Goal: Information Seeking & Learning: Learn about a topic

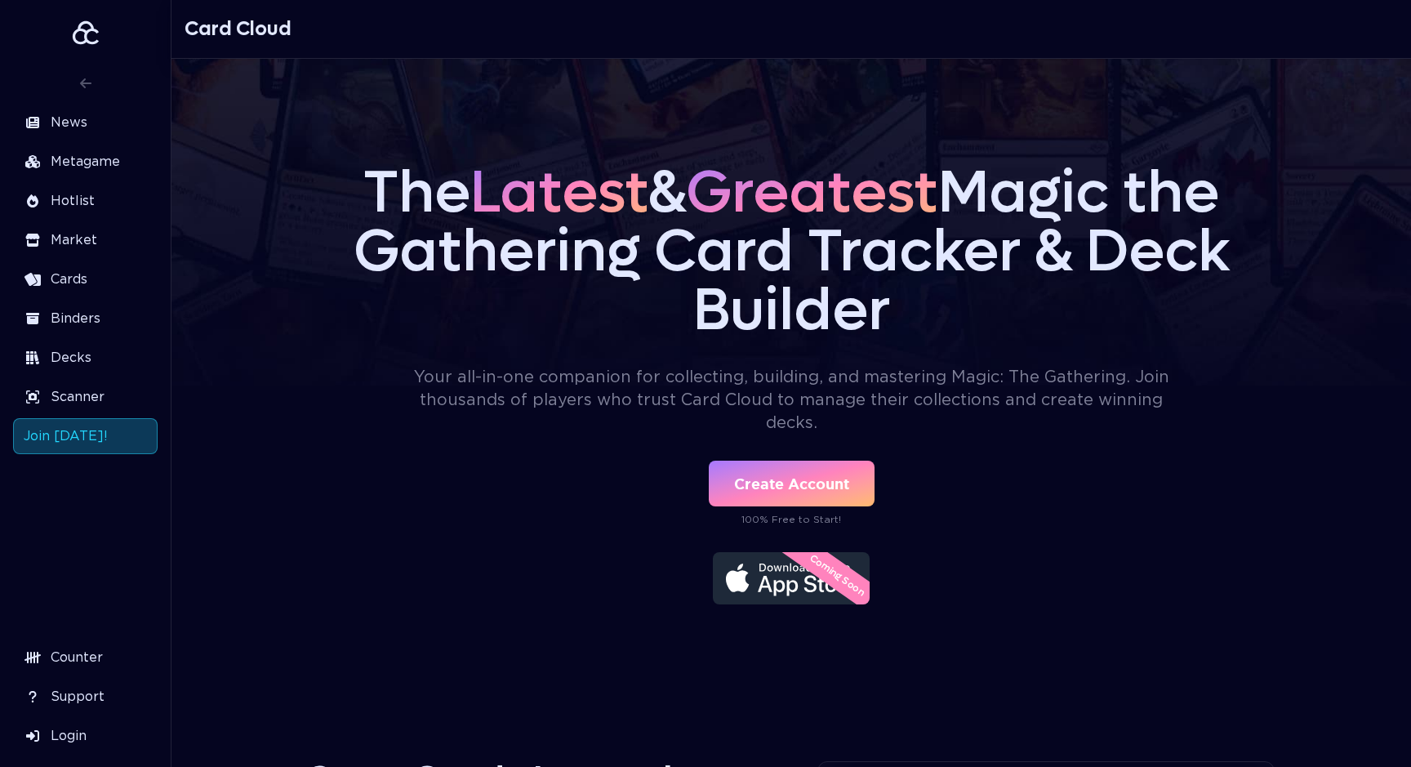
click at [809, 490] on link "Create Account" at bounding box center [792, 484] width 166 height 46
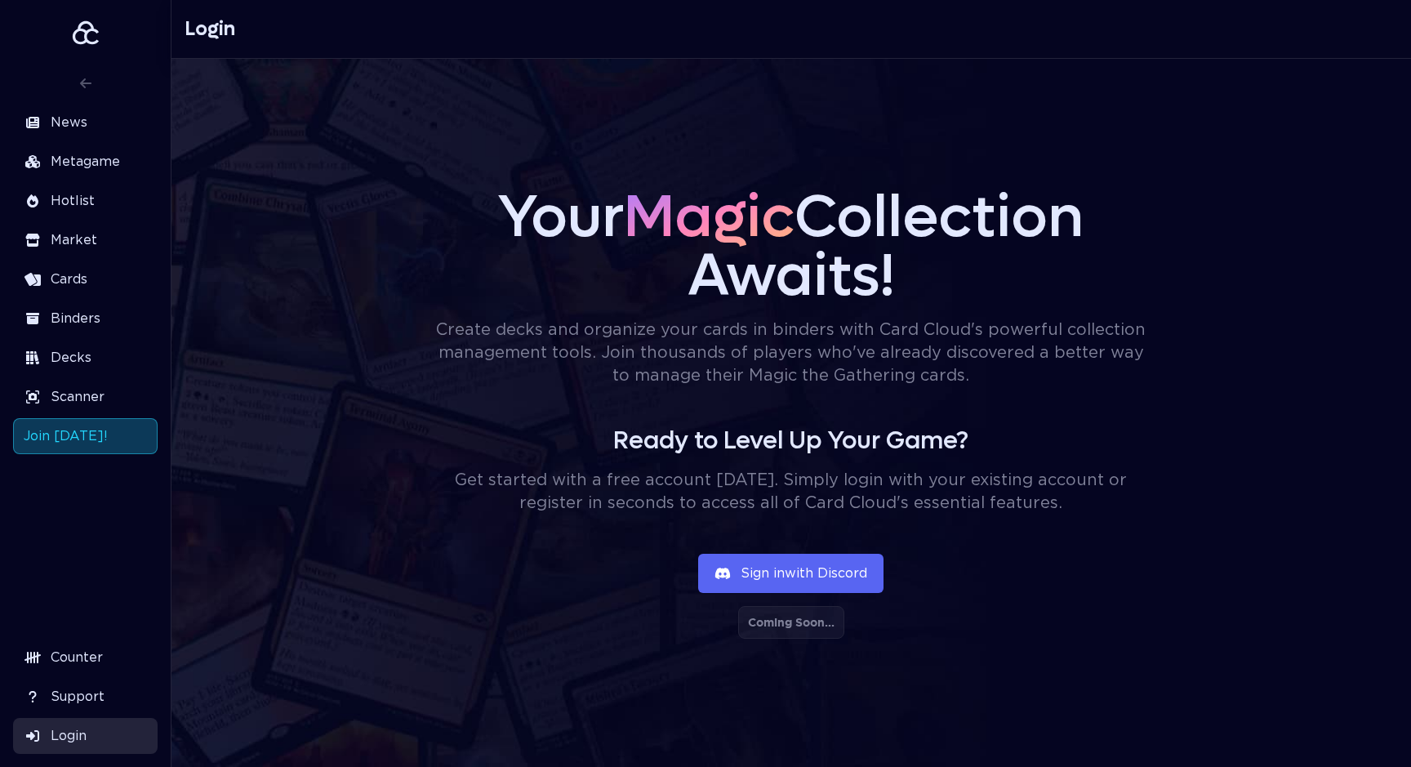
click at [795, 630] on div "Coming Soon..." at bounding box center [791, 622] width 106 height 33
click at [772, 575] on button "Sign in with Discord" at bounding box center [790, 573] width 185 height 39
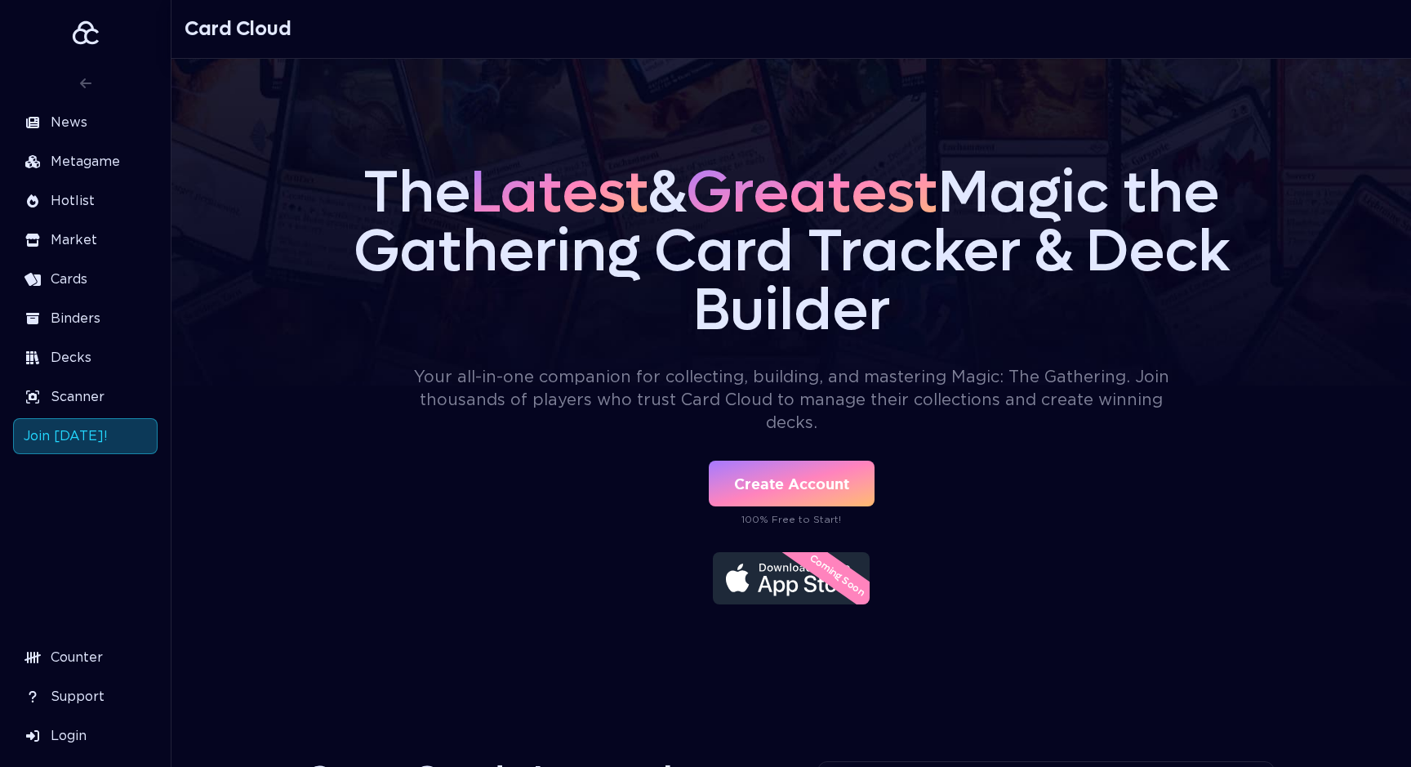
click at [70, 276] on span "Cards" at bounding box center [69, 279] width 37 height 20
click at [56, 278] on span "Cards" at bounding box center [69, 279] width 37 height 20
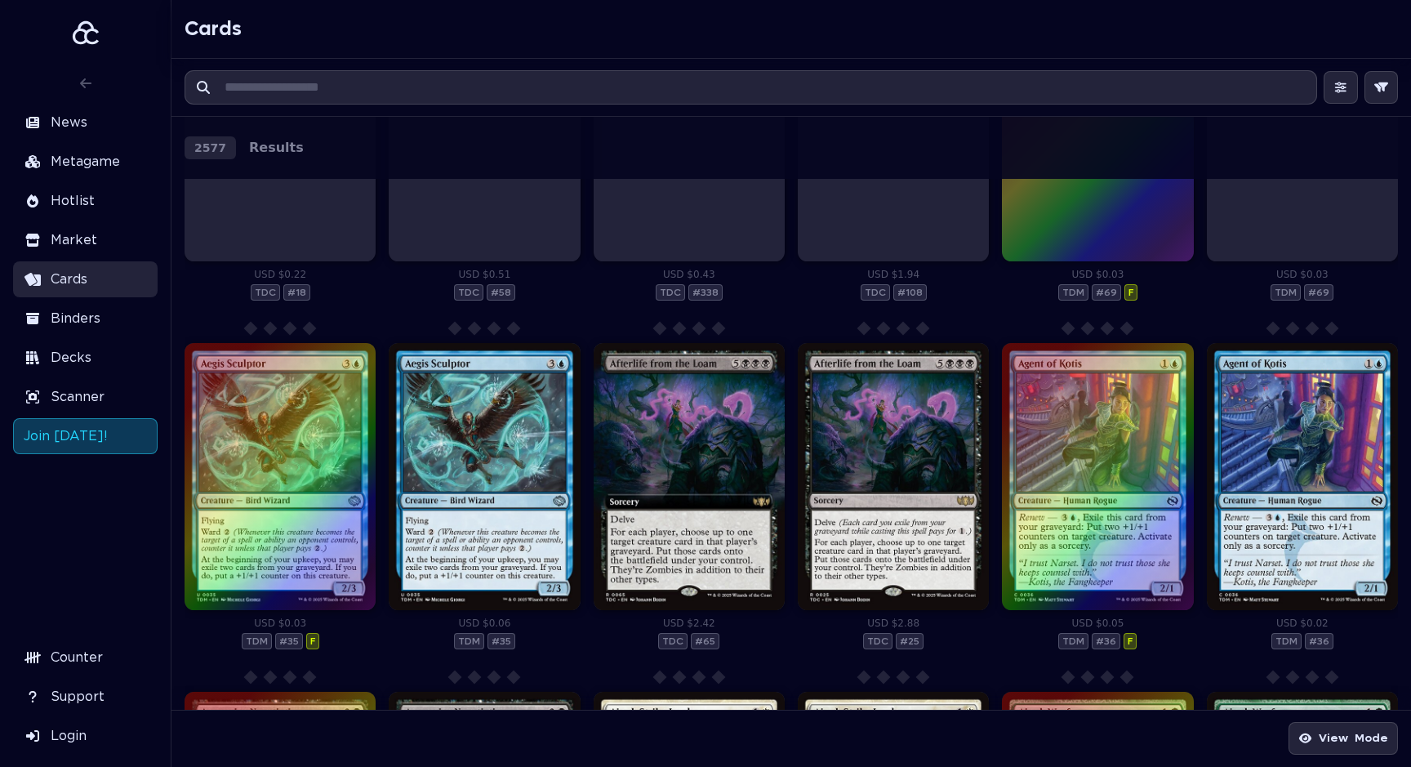
scroll to position [784, 0]
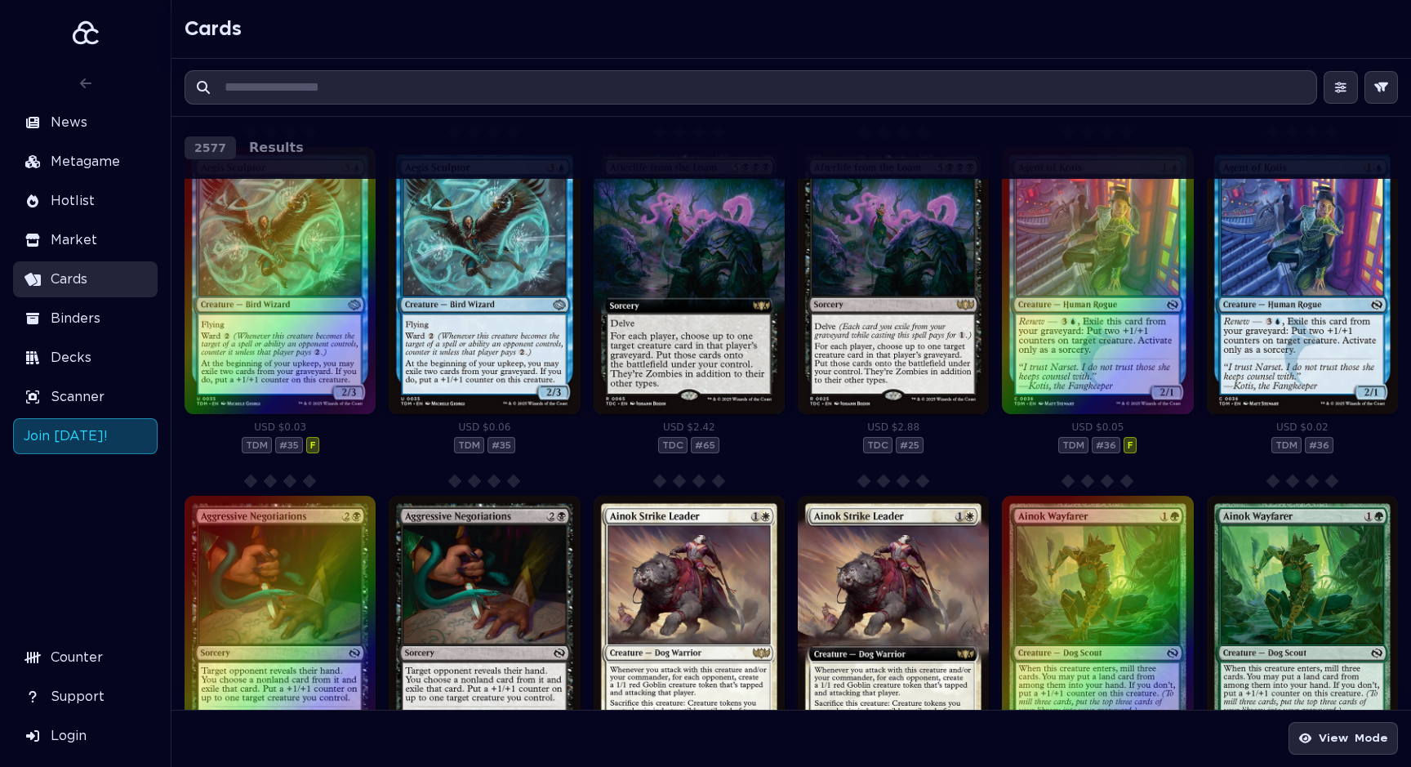
click at [363, 87] on input "text" at bounding box center [763, 87] width 1105 height 33
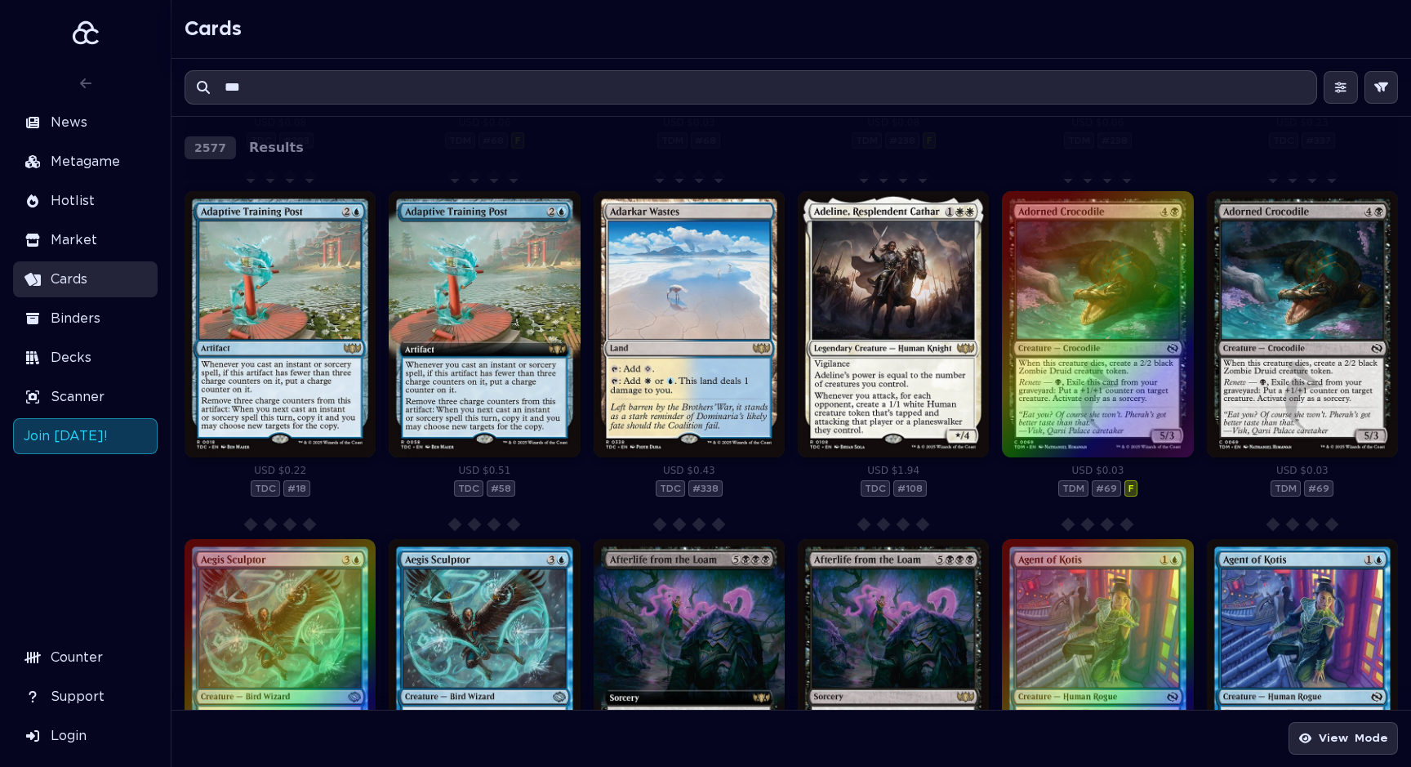
scroll to position [0, 0]
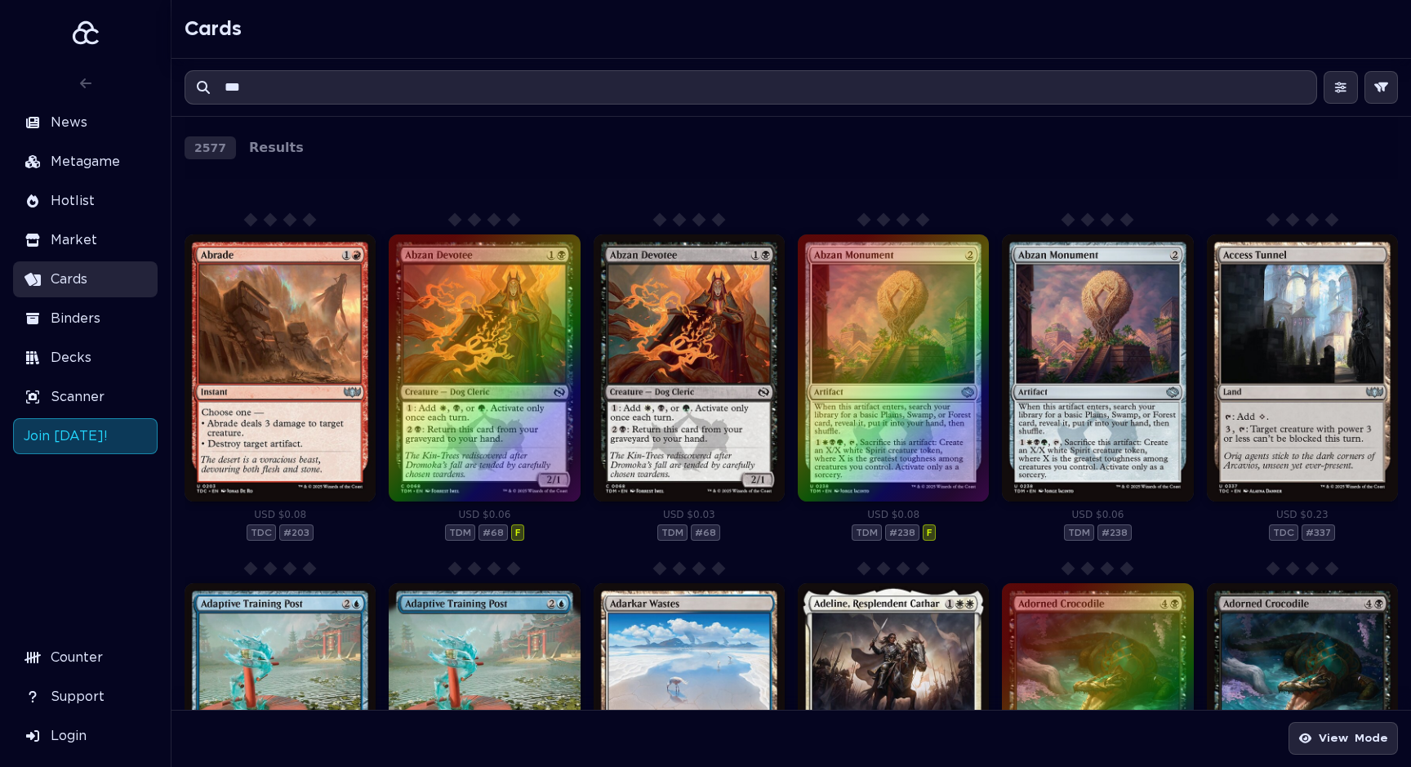
type input "***"
drag, startPoint x: 253, startPoint y: 86, endPoint x: 212, endPoint y: 77, distance: 41.8
click at [229, 84] on input "***" at bounding box center [763, 87] width 1105 height 33
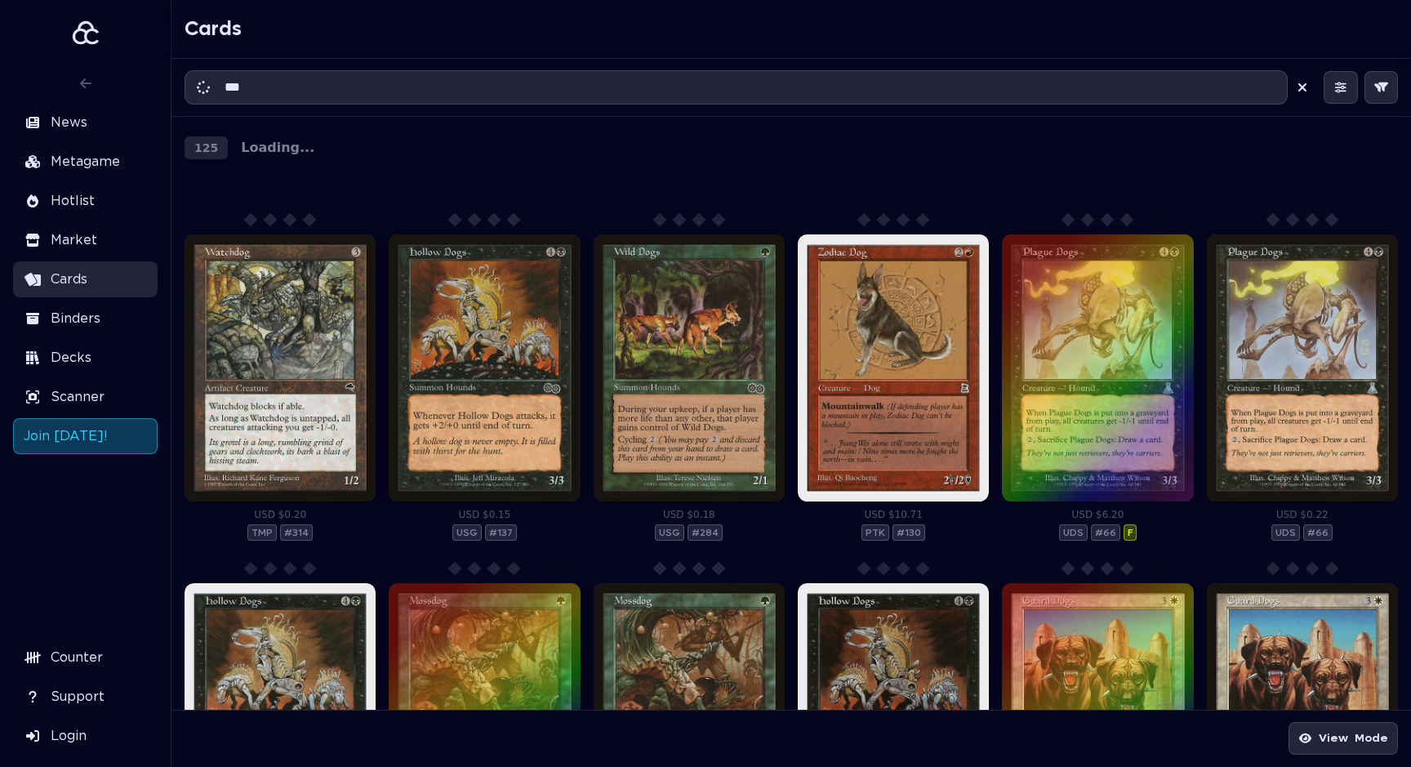
click at [354, 191] on section "125 Loading... USD $0.20 $0.20 TMP # 314 USD $0.15 $0.15 USG # 137 USD $0.18 $0…" at bounding box center [791, 413] width 1213 height 593
click at [317, 83] on input "***" at bounding box center [748, 87] width 1075 height 33
click at [327, 38] on div at bounding box center [826, 29] width 1143 height 58
click at [316, 91] on input "***" at bounding box center [748, 87] width 1075 height 33
type input "*"
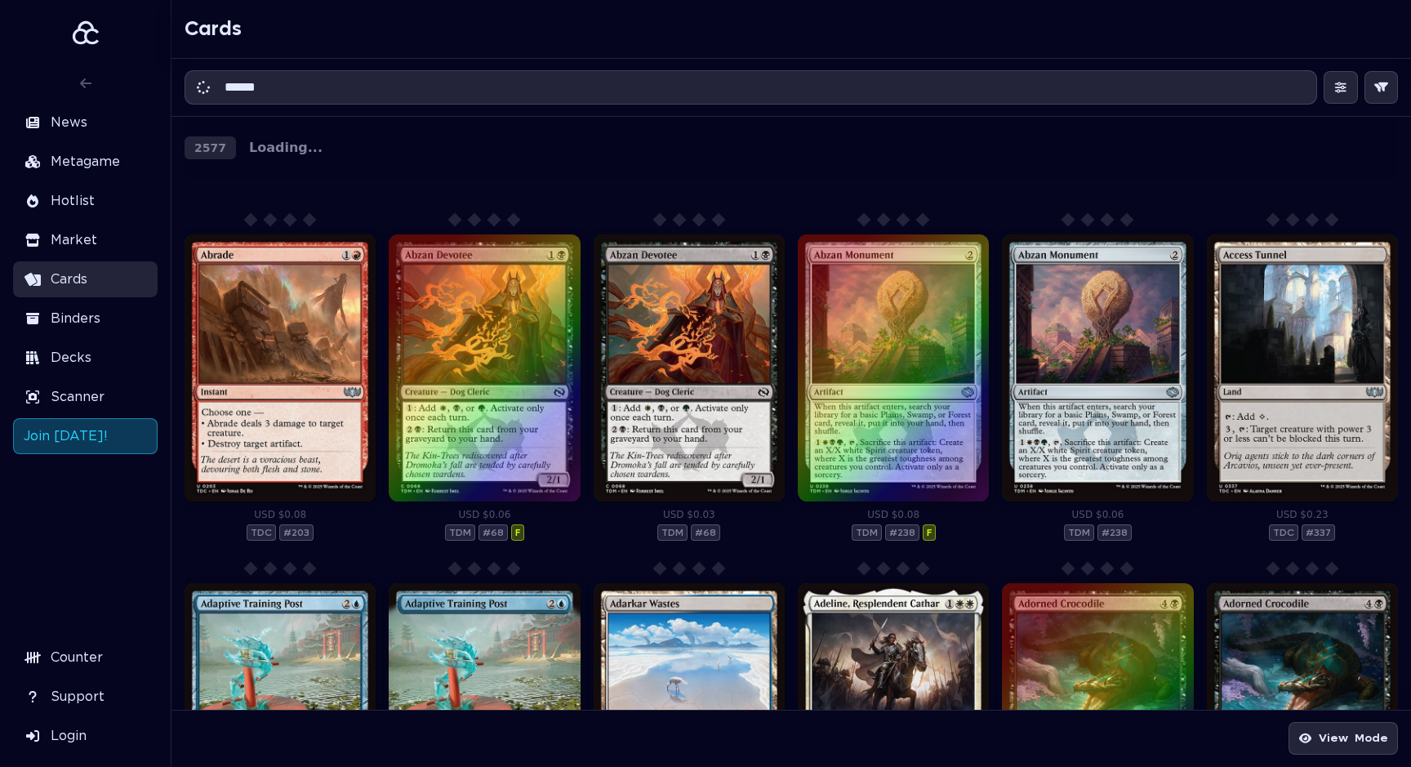
type input "******"
drag, startPoint x: 294, startPoint y: 196, endPoint x: 311, endPoint y: 192, distance: 17.6
click at [294, 195] on section "2577 Loading... USD $0.08 $0.08 TDC # 203 USD $0.06 $0.06 TDM # 68 F USD $0.03 …" at bounding box center [791, 413] width 1213 height 593
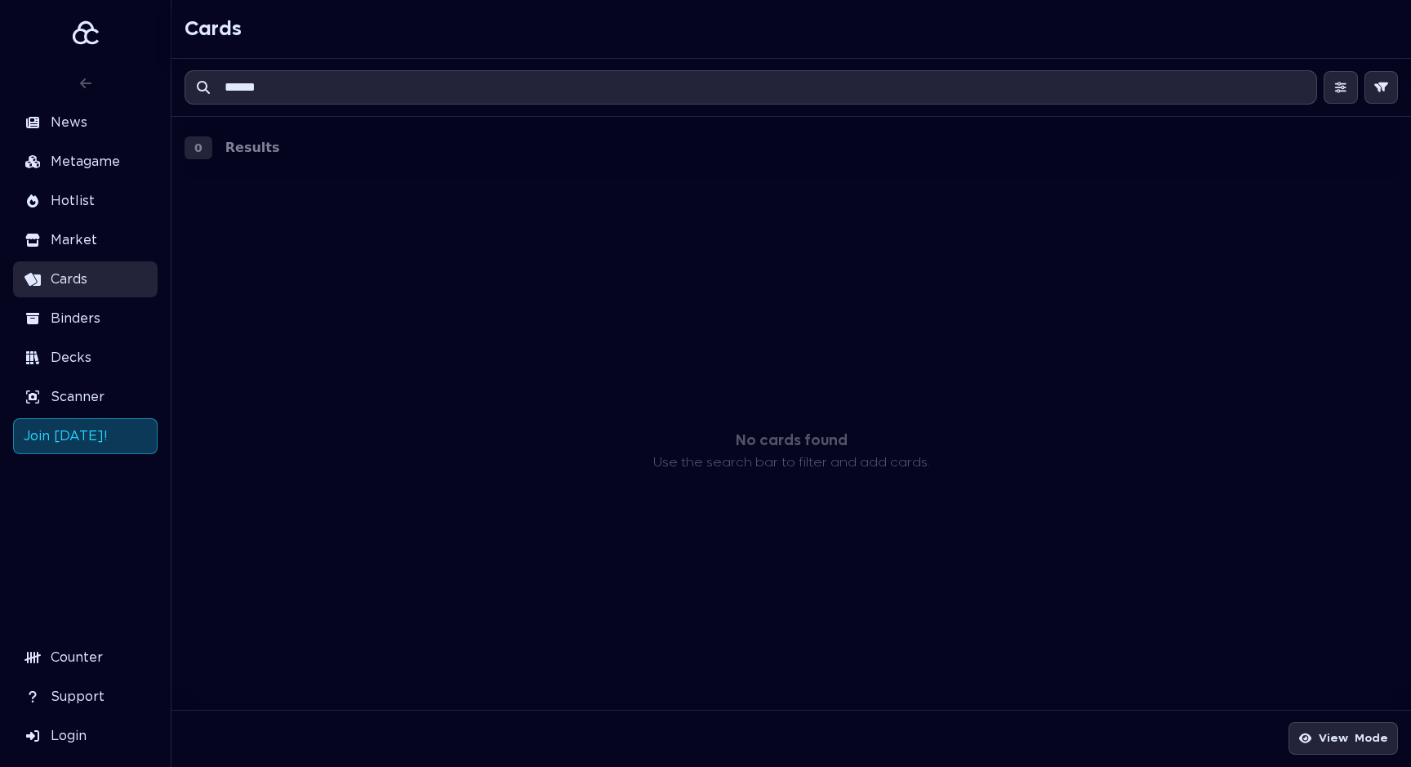
drag, startPoint x: 299, startPoint y: 87, endPoint x: 117, endPoint y: 61, distance: 183.8
click at [164, 63] on div "News Metagame Hotlist Market Cards Binders Decks Scanner Join [DATE]! Counter S…" at bounding box center [705, 383] width 1411 height 767
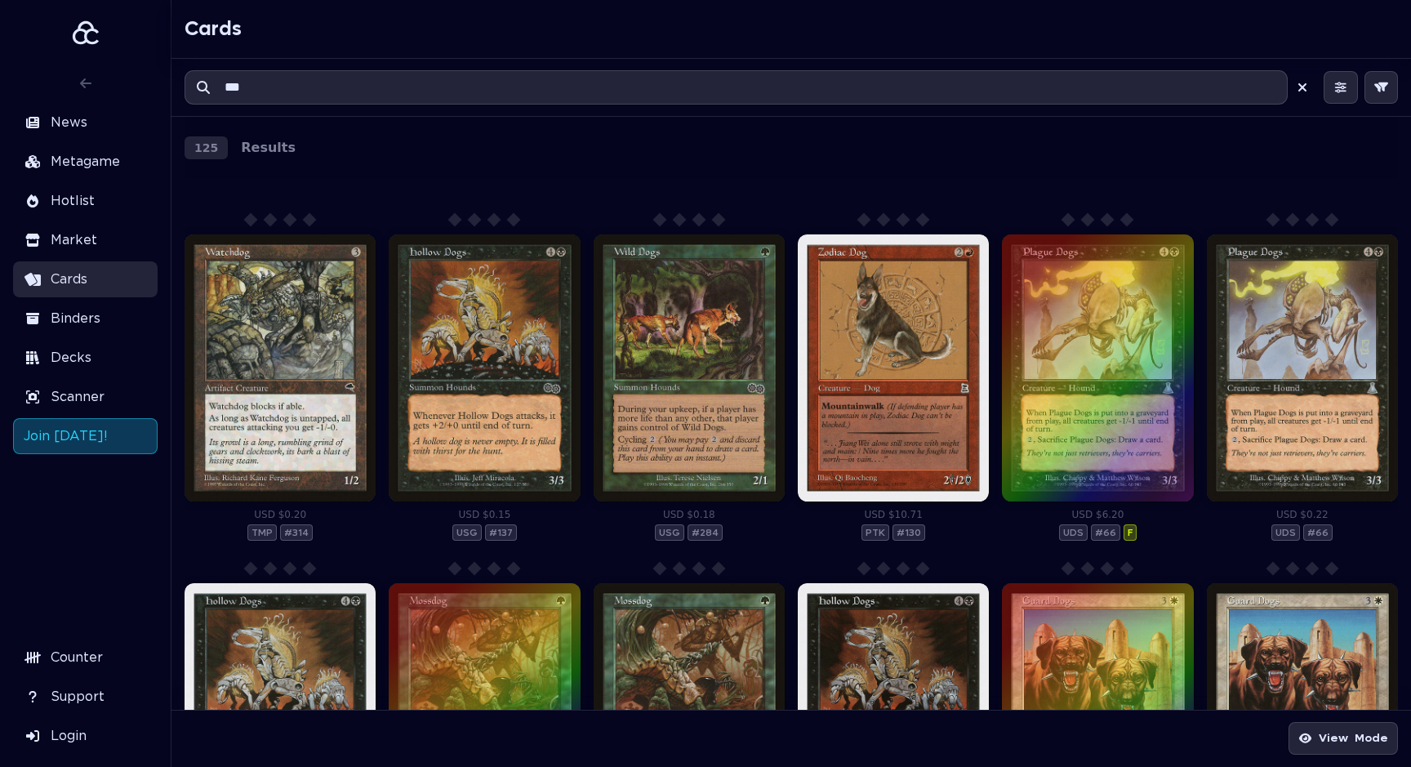
type input "***"
click at [1338, 87] on icon at bounding box center [1340, 87] width 15 height 11
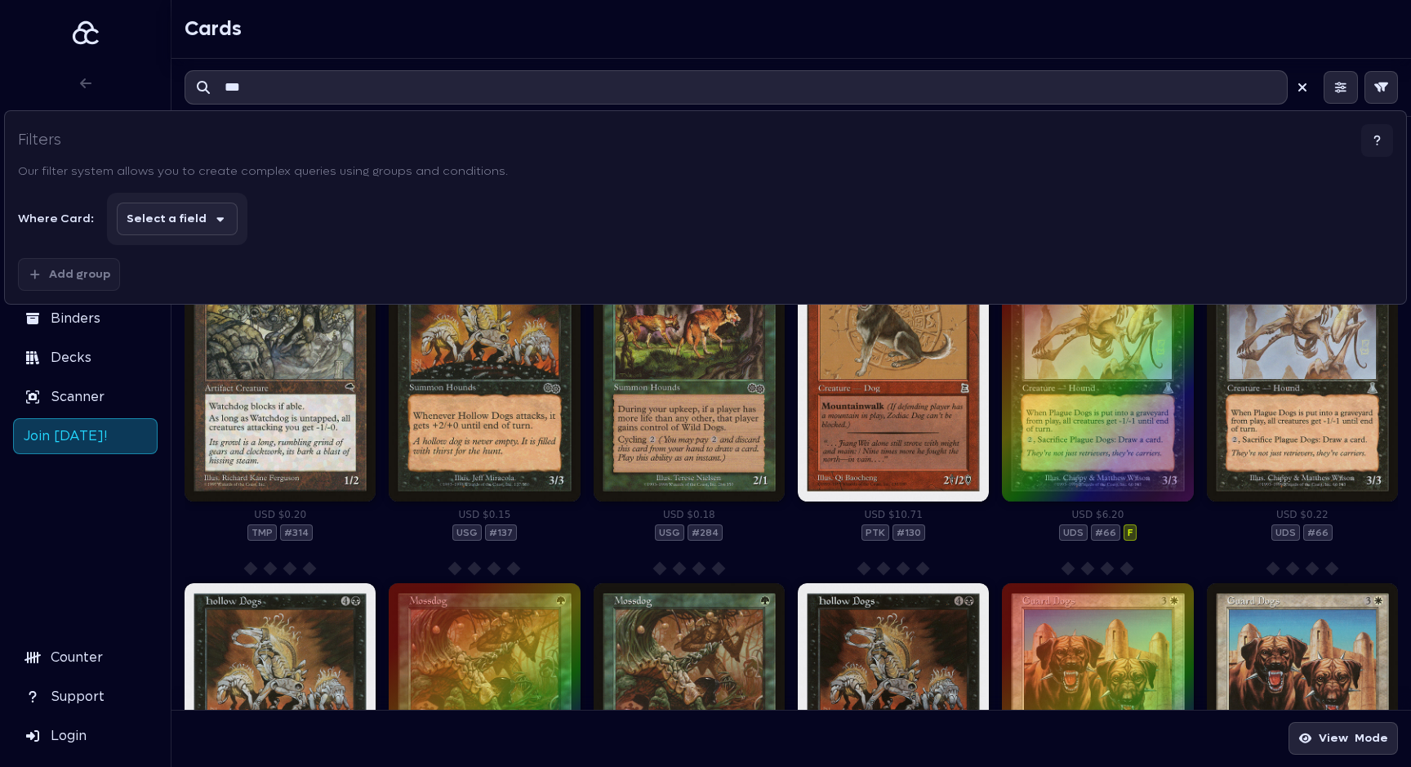
click at [197, 226] on button "Select a field" at bounding box center [177, 219] width 121 height 33
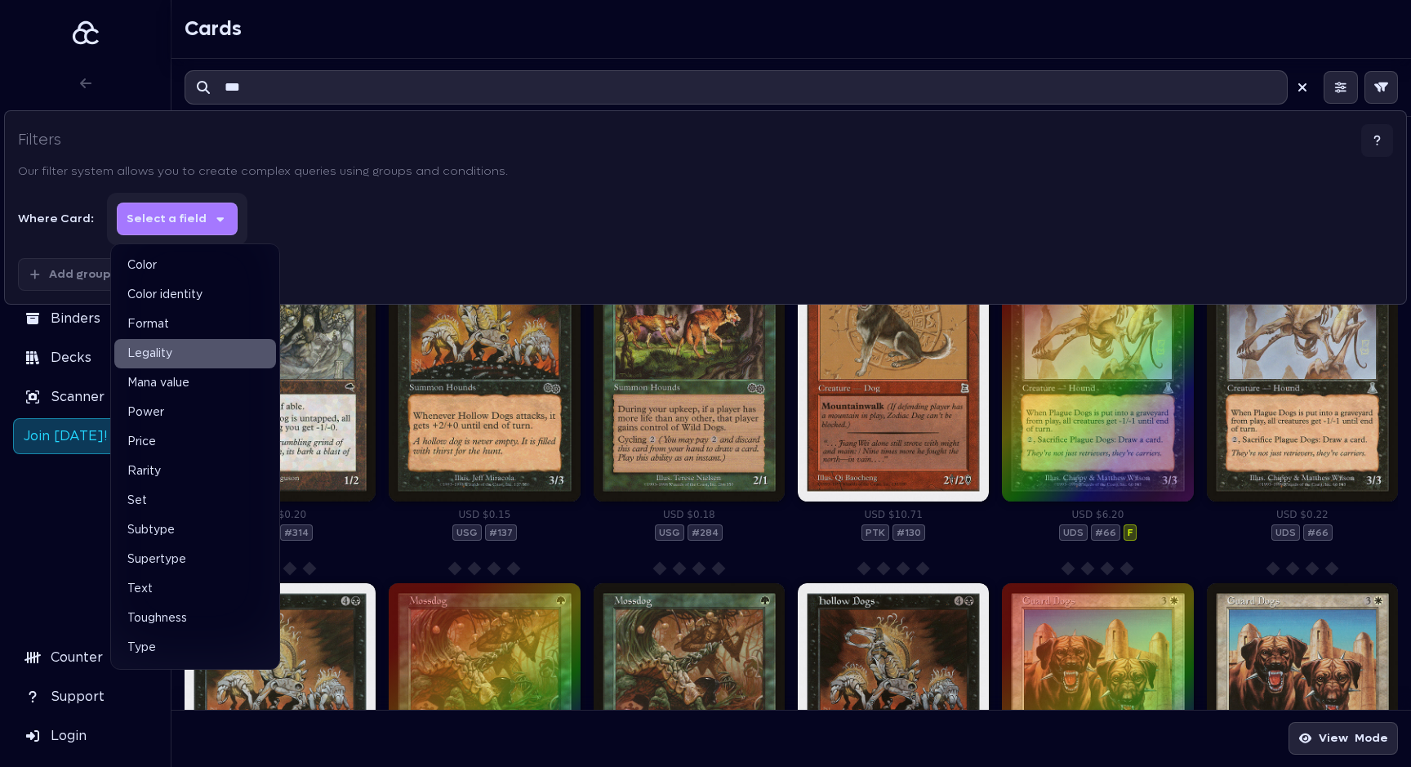
click at [191, 358] on div "Legality" at bounding box center [195, 353] width 162 height 29
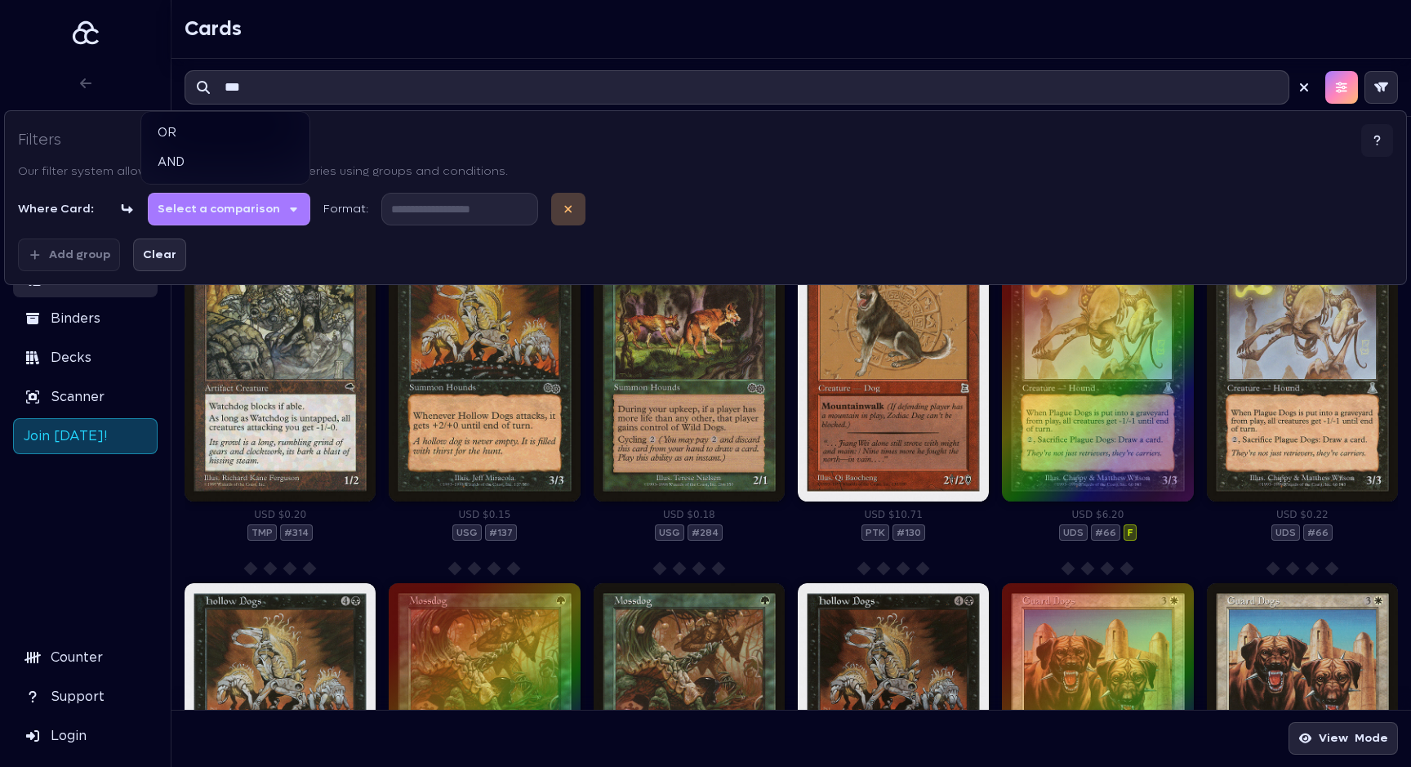
click at [240, 206] on button "Select a comparison" at bounding box center [229, 209] width 163 height 33
click at [252, 131] on div "OR" at bounding box center [226, 132] width 162 height 29
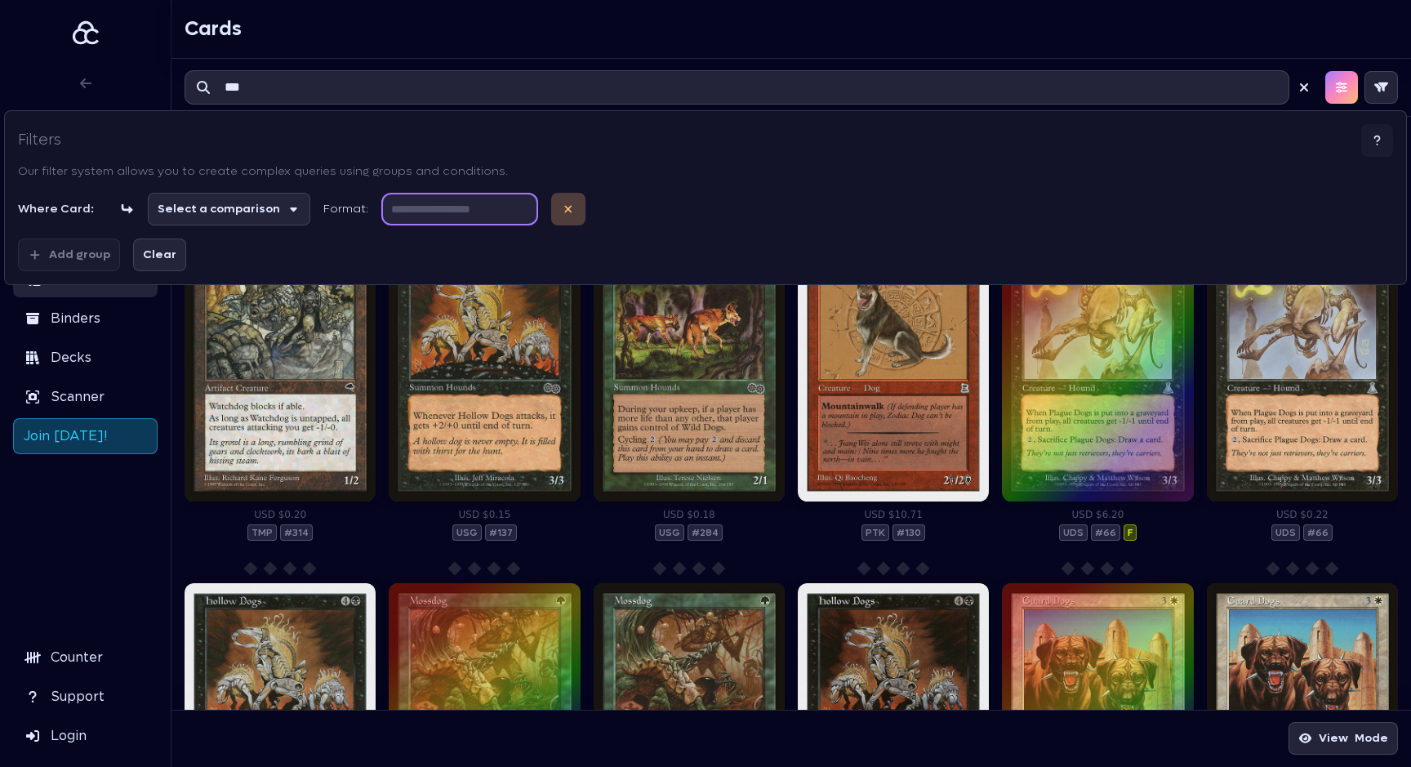
click at [438, 216] on input at bounding box center [459, 209] width 157 height 33
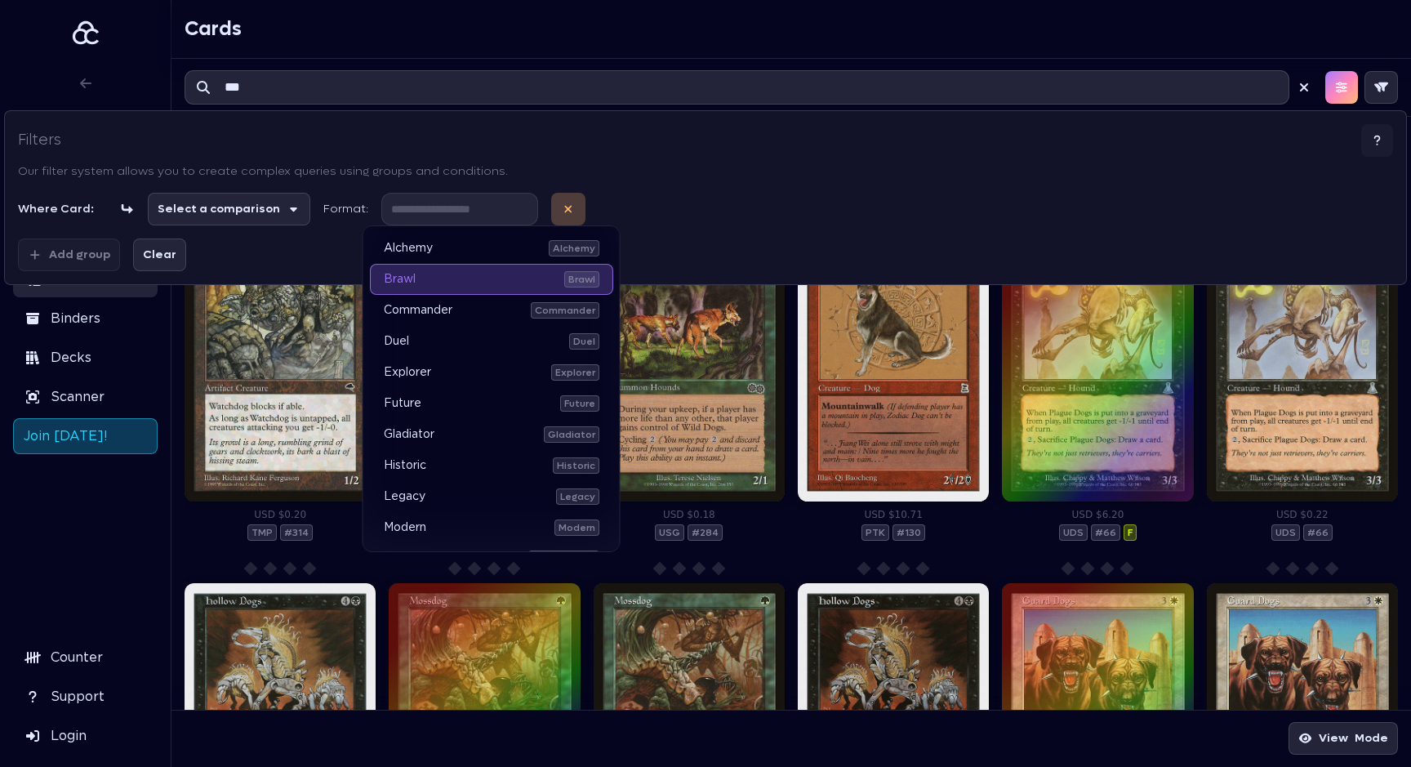
click at [474, 280] on div "Brawl Brawl" at bounding box center [491, 279] width 243 height 31
type input "*****"
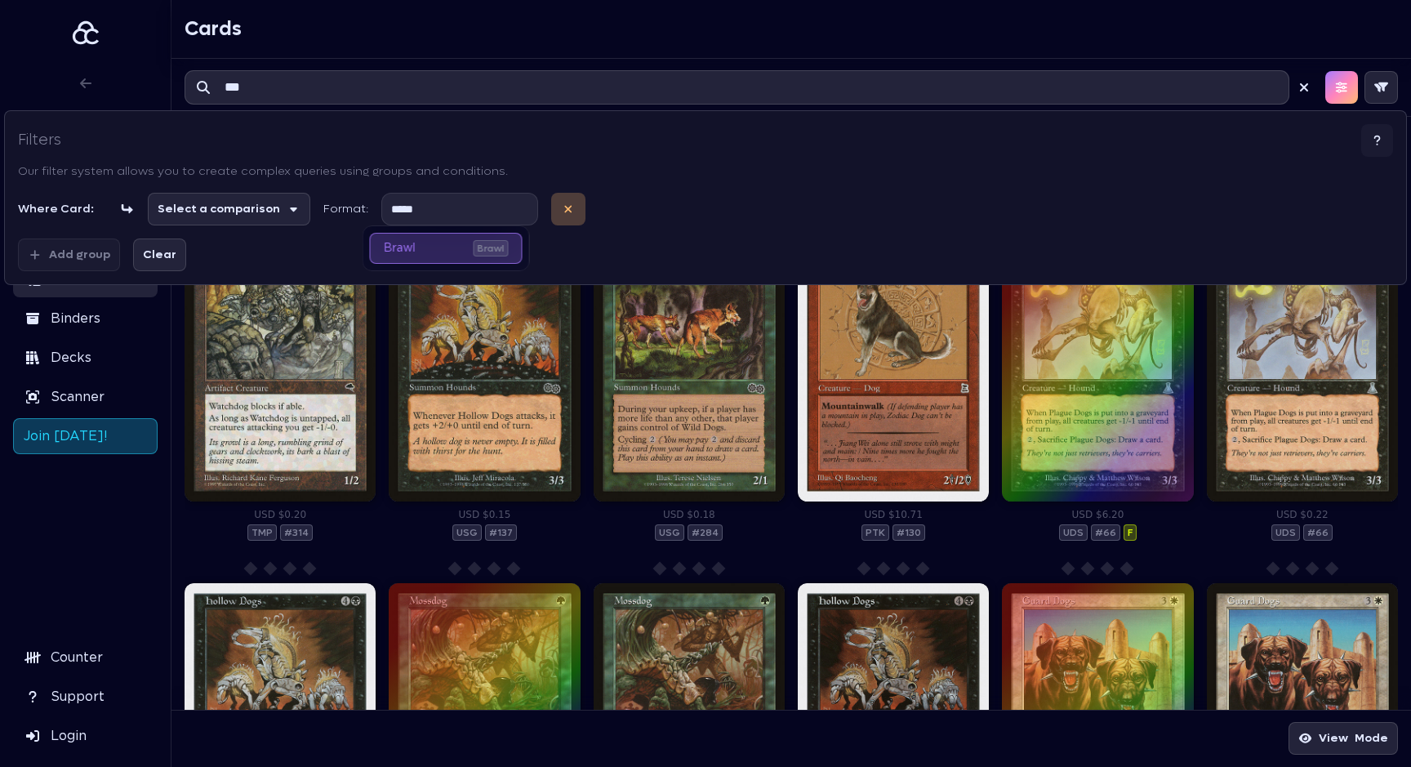
click at [432, 240] on div "Brawl Brawl" at bounding box center [446, 248] width 153 height 31
click at [326, 239] on div "Where Card: Select a comparison Format : ***** Add group Clear" at bounding box center [705, 232] width 1375 height 78
click at [120, 208] on icon at bounding box center [127, 208] width 15 height 11
click at [450, 217] on input "*****" at bounding box center [459, 209] width 157 height 33
click at [309, 253] on div "Where Card: Select a comparison Format : ***** Add group Clear" at bounding box center [705, 232] width 1375 height 78
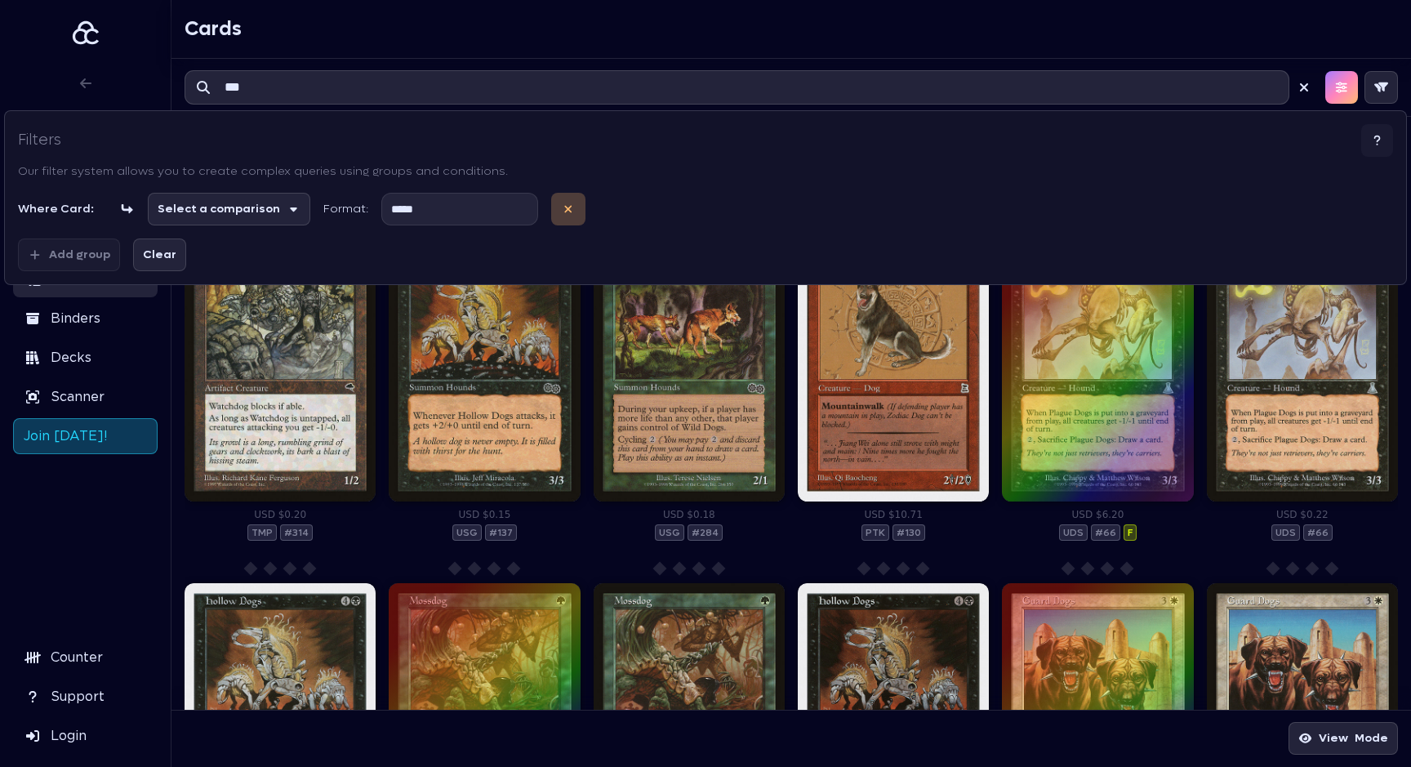
click at [1372, 136] on icon at bounding box center [1377, 140] width 15 height 11
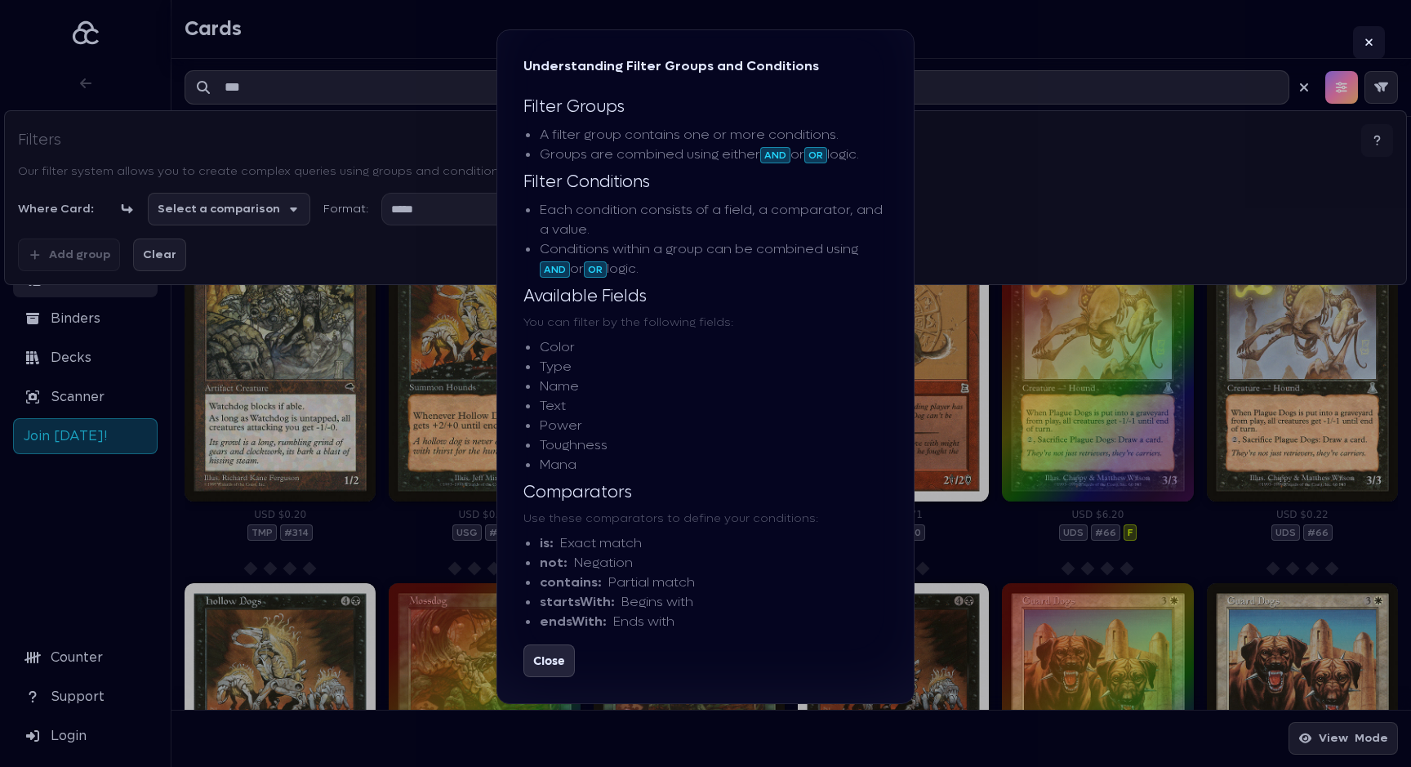
drag, startPoint x: 1244, startPoint y: 33, endPoint x: 1253, endPoint y: 41, distance: 12.8
click at [1244, 33] on div "Understanding Filter Groups and Conditions Filter Groups A filter group contain…" at bounding box center [705, 383] width 1411 height 767
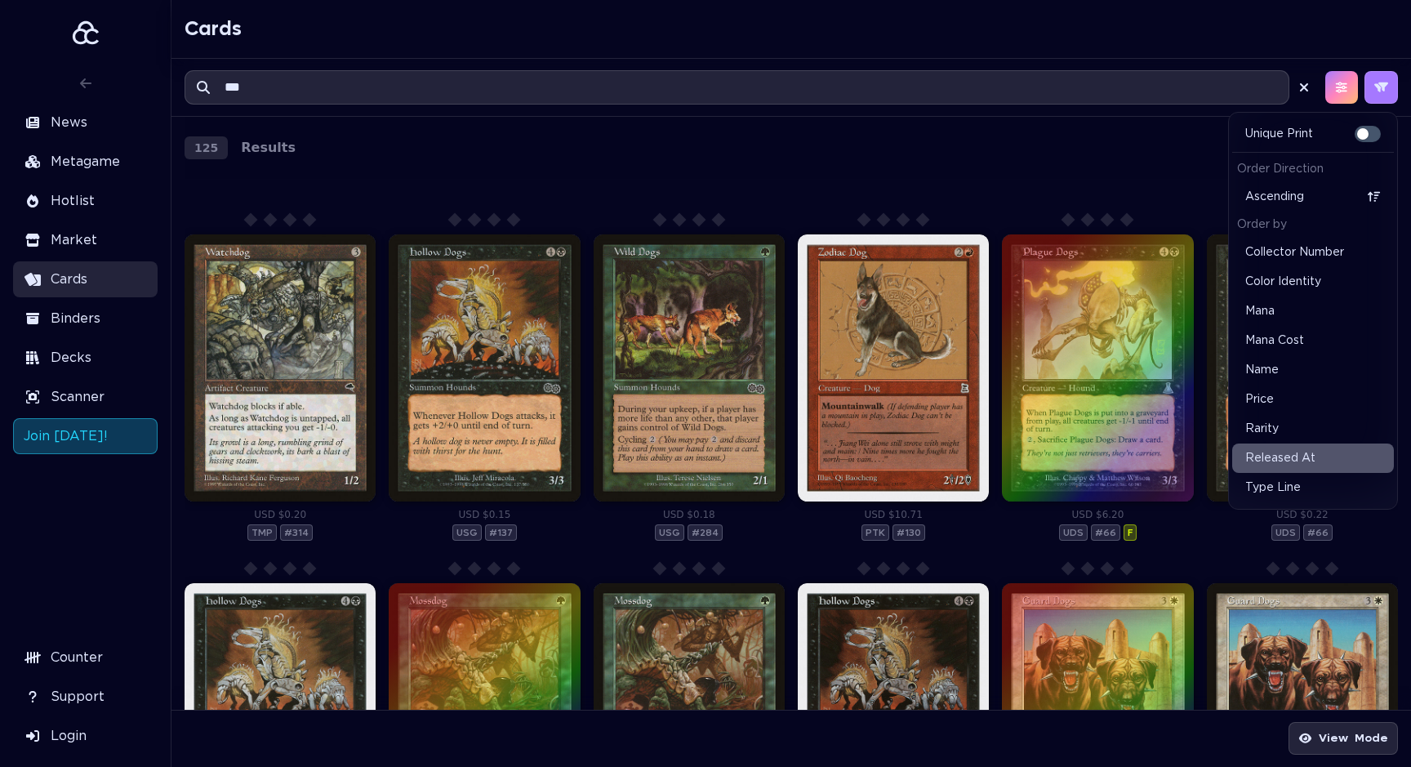
click at [1393, 96] on button "button" at bounding box center [1382, 87] width 34 height 33
click at [1321, 286] on div "Color Identity" at bounding box center [1313, 281] width 162 height 29
click at [1338, 250] on div "Collector Number" at bounding box center [1313, 252] width 162 height 29
click at [762, 123] on div "125 Results" at bounding box center [791, 148] width 1213 height 62
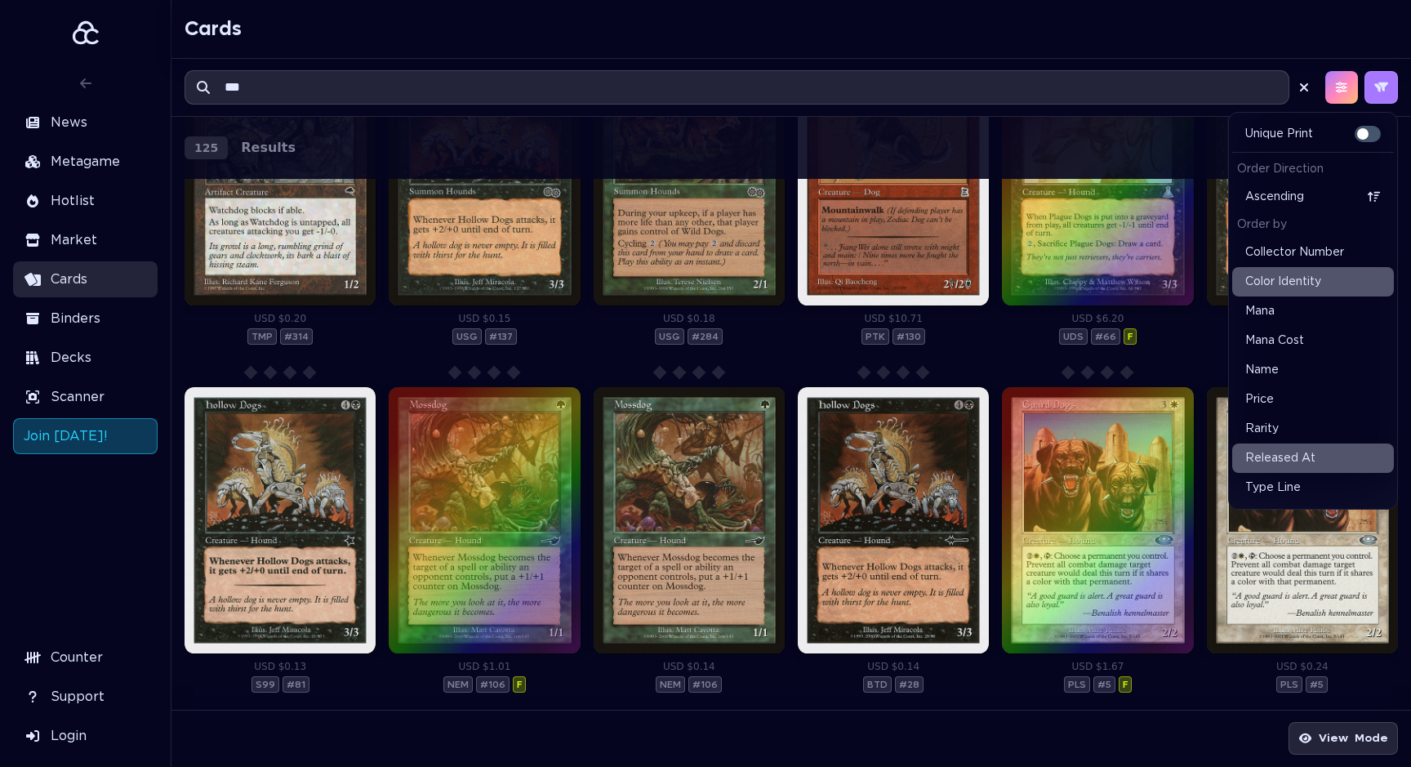
scroll to position [294, 0]
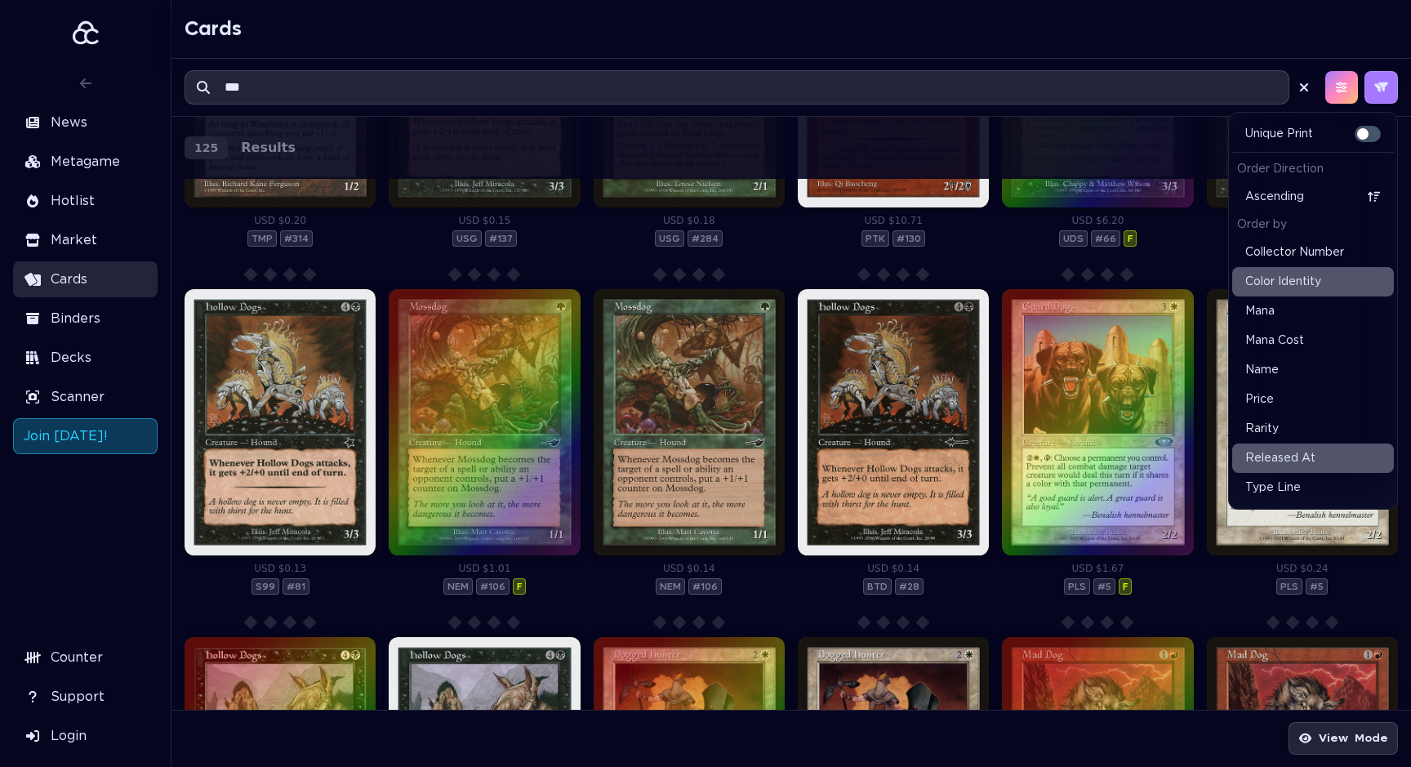
click at [1338, 190] on div "Ascending" at bounding box center [1313, 196] width 162 height 29
click at [1317, 204] on div "Ascending" at bounding box center [1313, 196] width 162 height 29
drag, startPoint x: 1204, startPoint y: 239, endPoint x: 1179, endPoint y: 249, distance: 27.1
drag, startPoint x: 1177, startPoint y: 250, endPoint x: 1297, endPoint y: 220, distance: 123.8
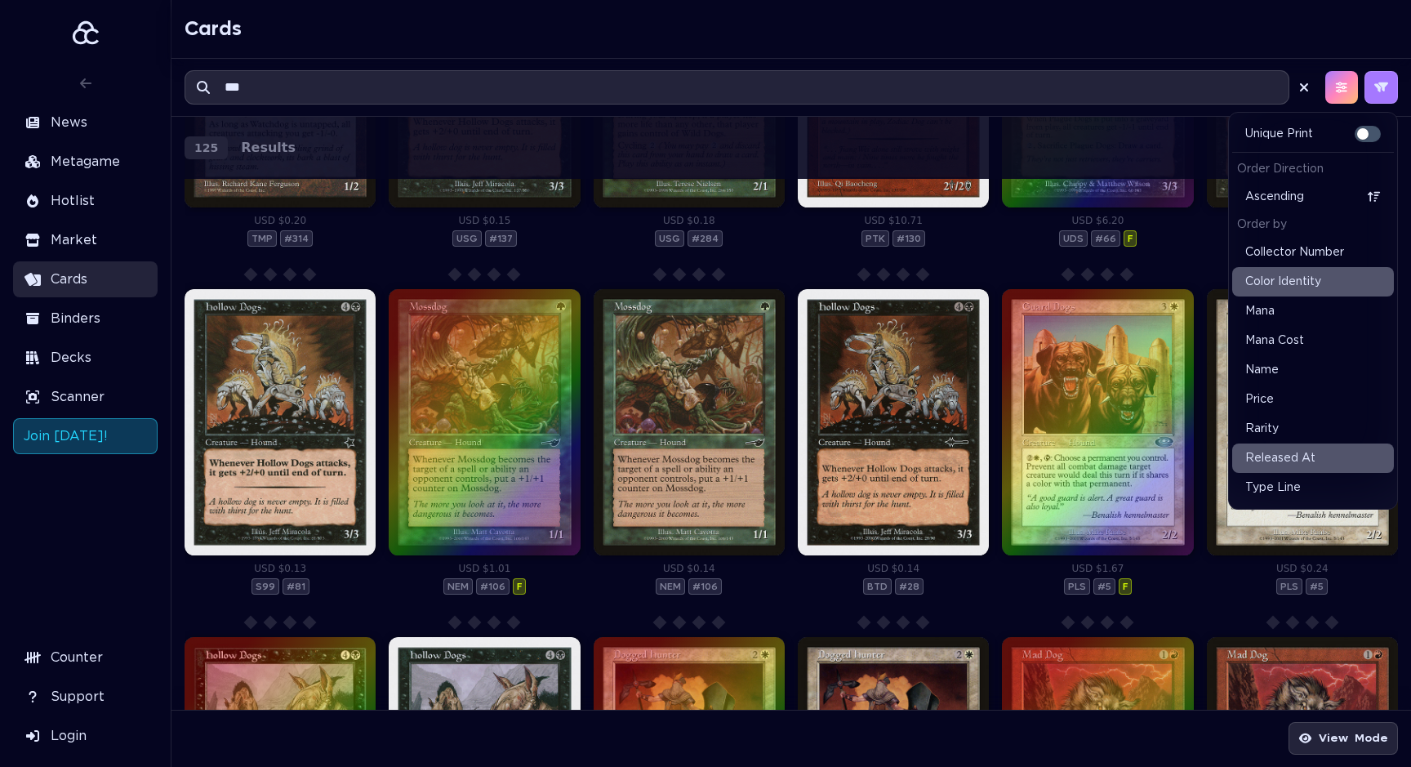
drag, startPoint x: 1302, startPoint y: 218, endPoint x: 1303, endPoint y: 235, distance: 17.2
click at [1303, 226] on header "Order by" at bounding box center [1313, 224] width 162 height 26
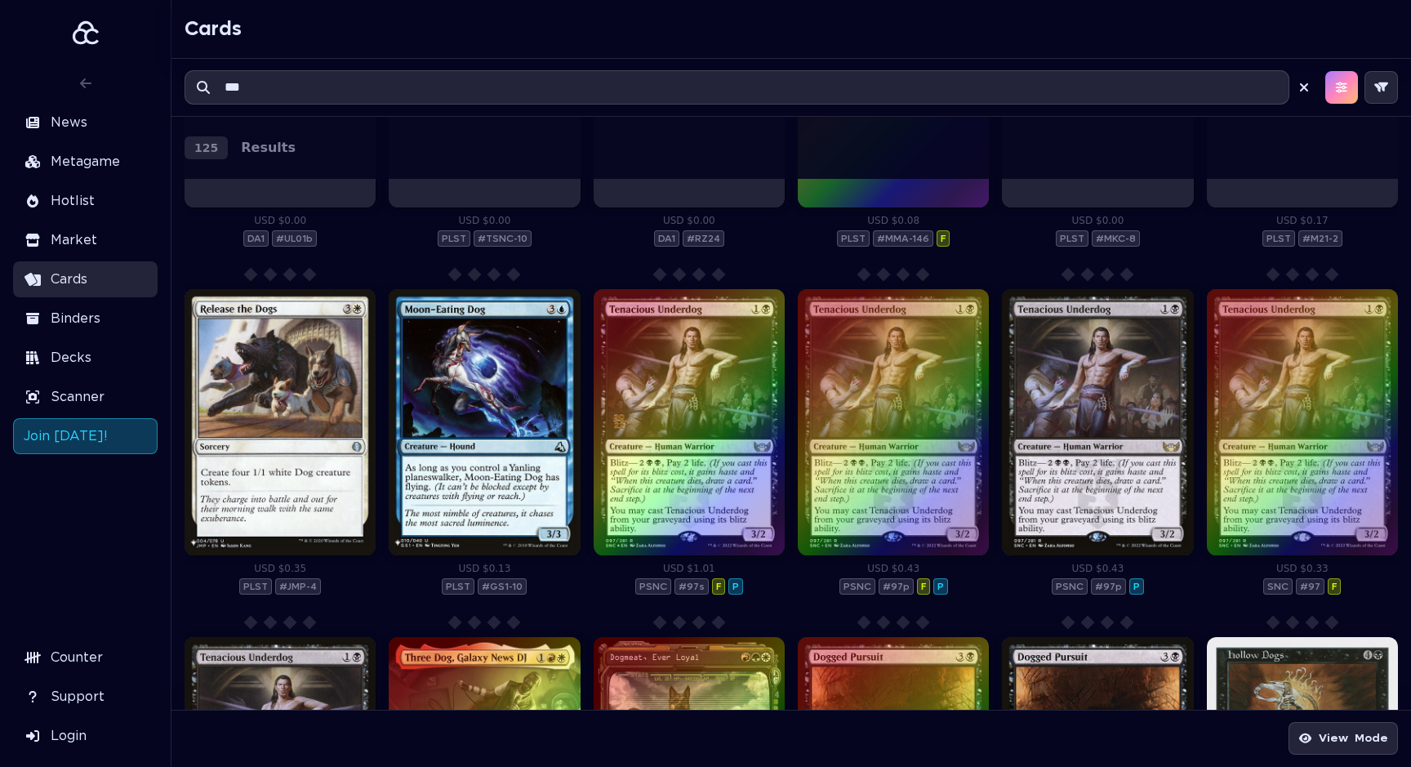
click at [1378, 84] on icon "button" at bounding box center [1381, 87] width 15 height 11
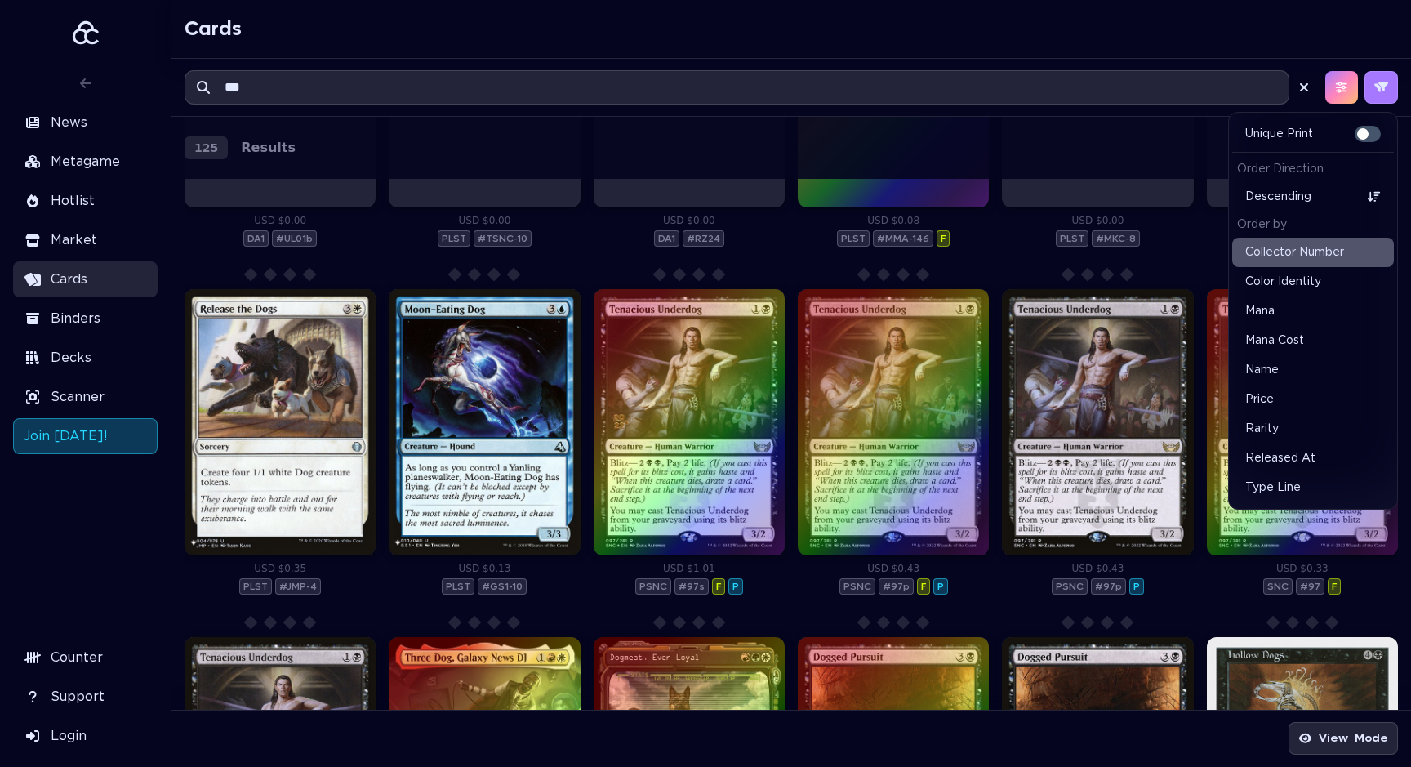
click at [1378, 92] on icon "button" at bounding box center [1381, 87] width 15 height 11
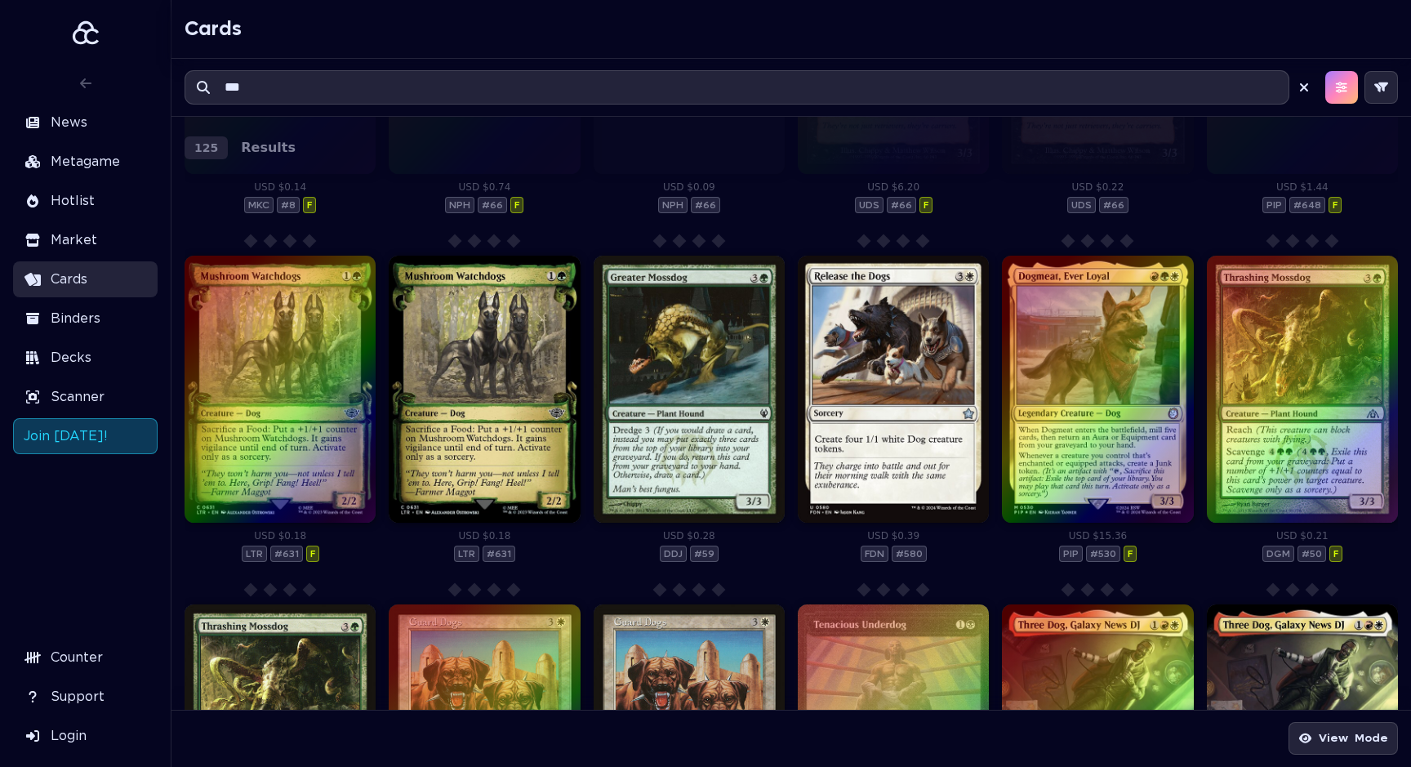
scroll to position [1568, 0]
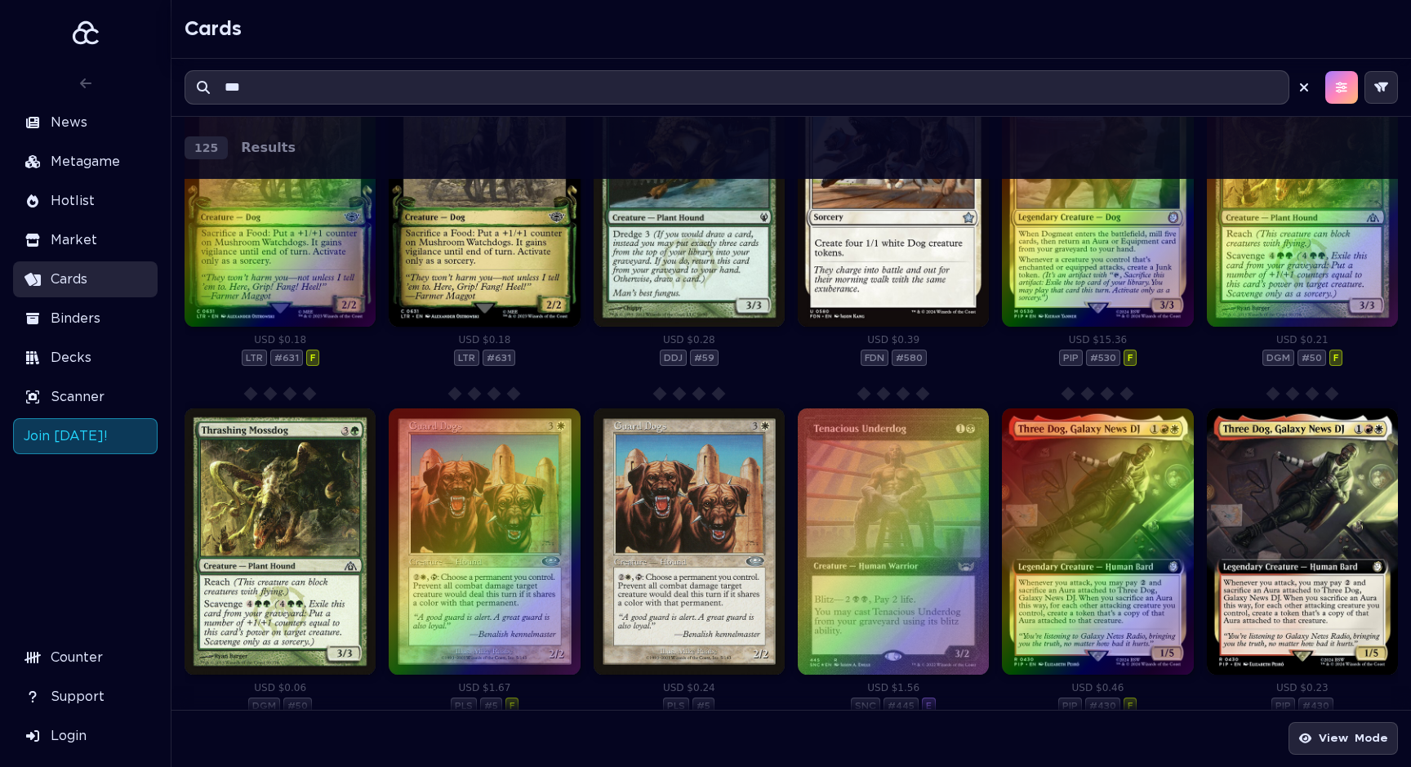
click at [1080, 262] on div at bounding box center [1097, 193] width 191 height 267
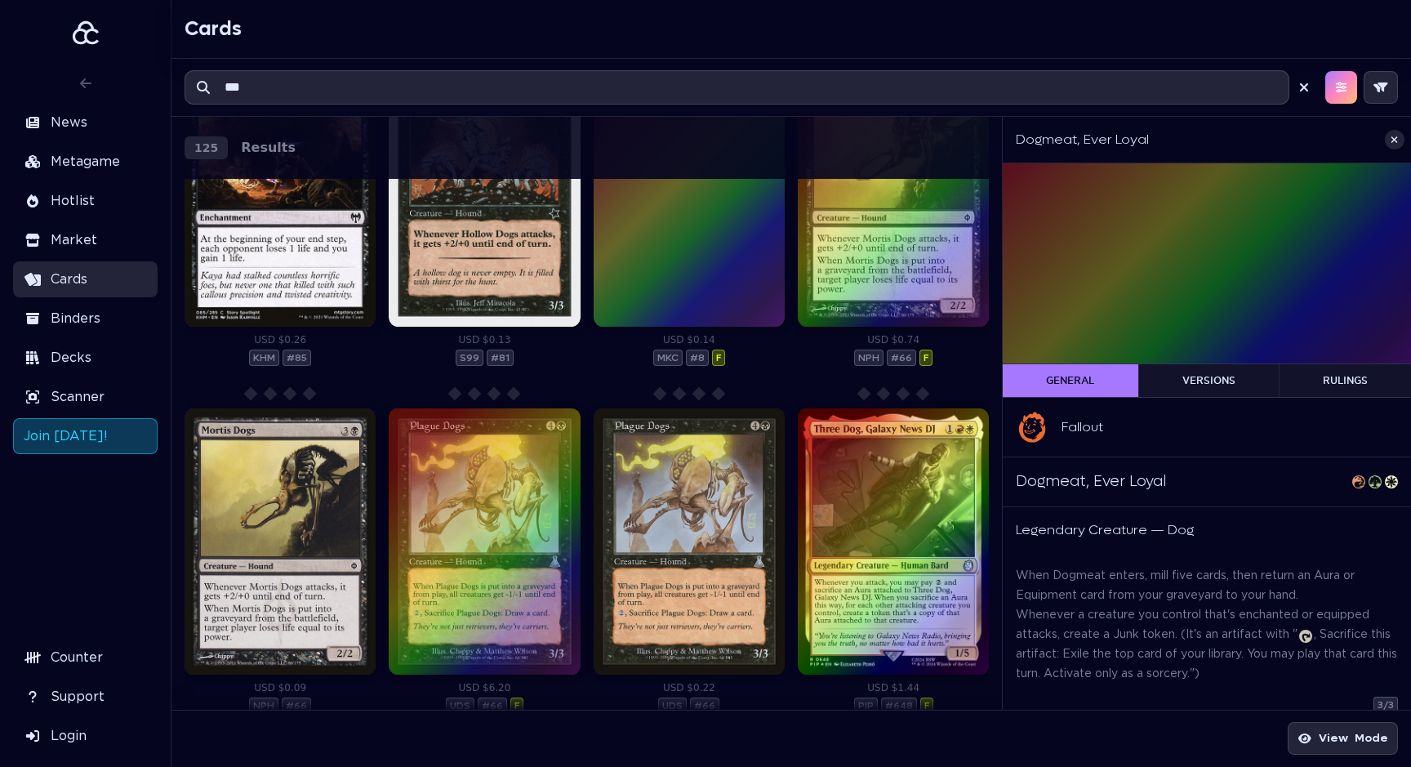
scroll to position [0, 0]
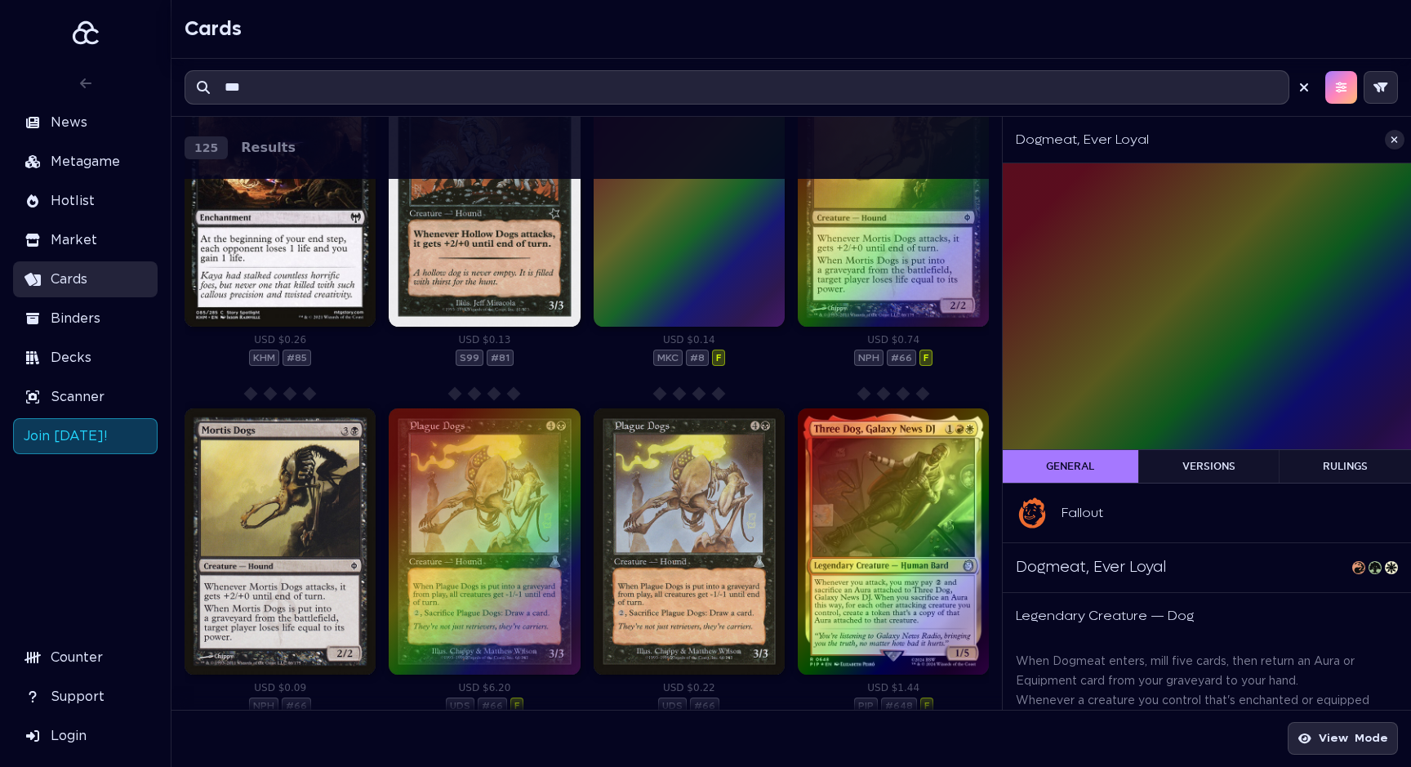
click at [771, 359] on div "USD $0.14 $0.14 MKC # 8 F" at bounding box center [689, 349] width 191 height 33
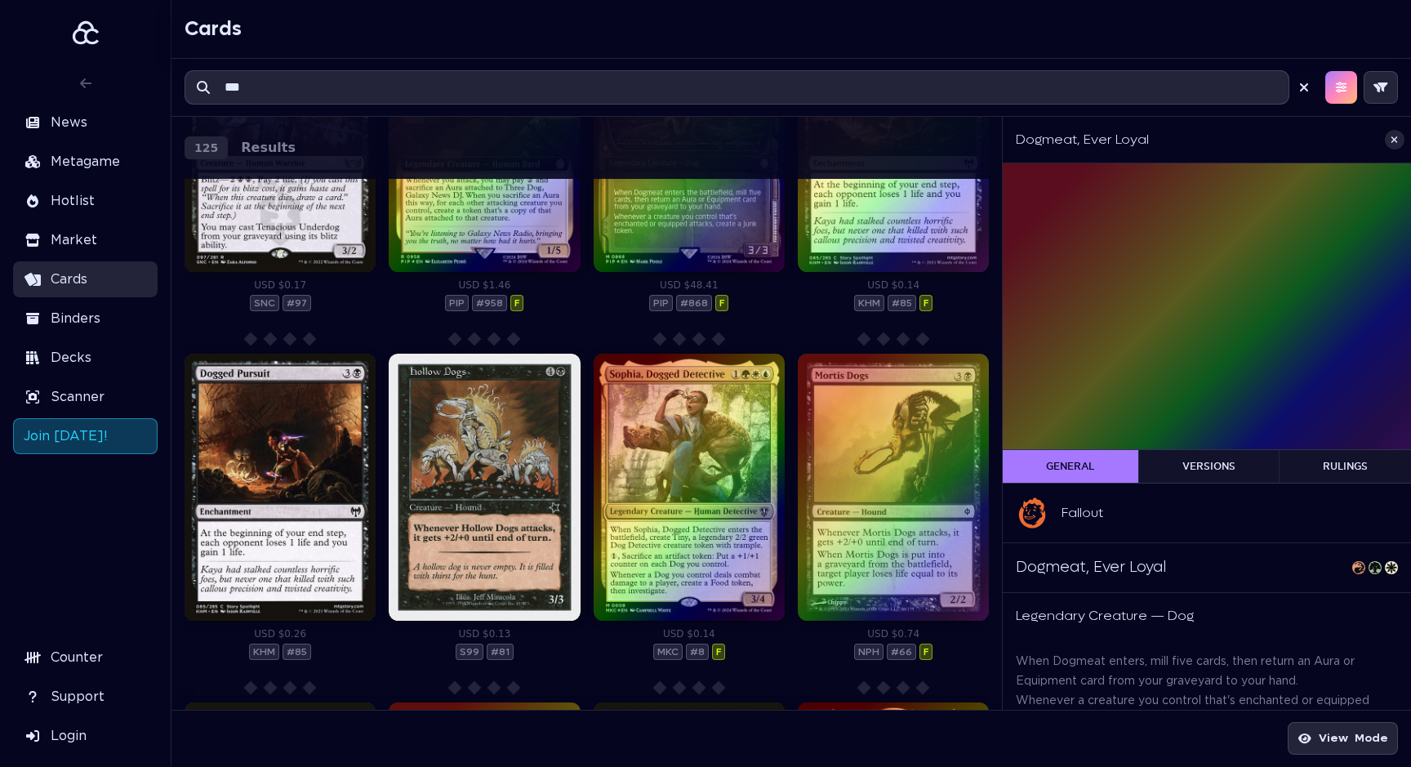
drag, startPoint x: 718, startPoint y: 634, endPoint x: 657, endPoint y: 634, distance: 61.2
click at [657, 634] on div "USD $0.14 $0.14 MKC # 8 F" at bounding box center [689, 643] width 191 height 33
drag, startPoint x: 667, startPoint y: 634, endPoint x: 717, endPoint y: 637, distance: 49.9
click at [756, 642] on div "USD $0.14 $0.14 MKC # 8 F" at bounding box center [689, 643] width 191 height 33
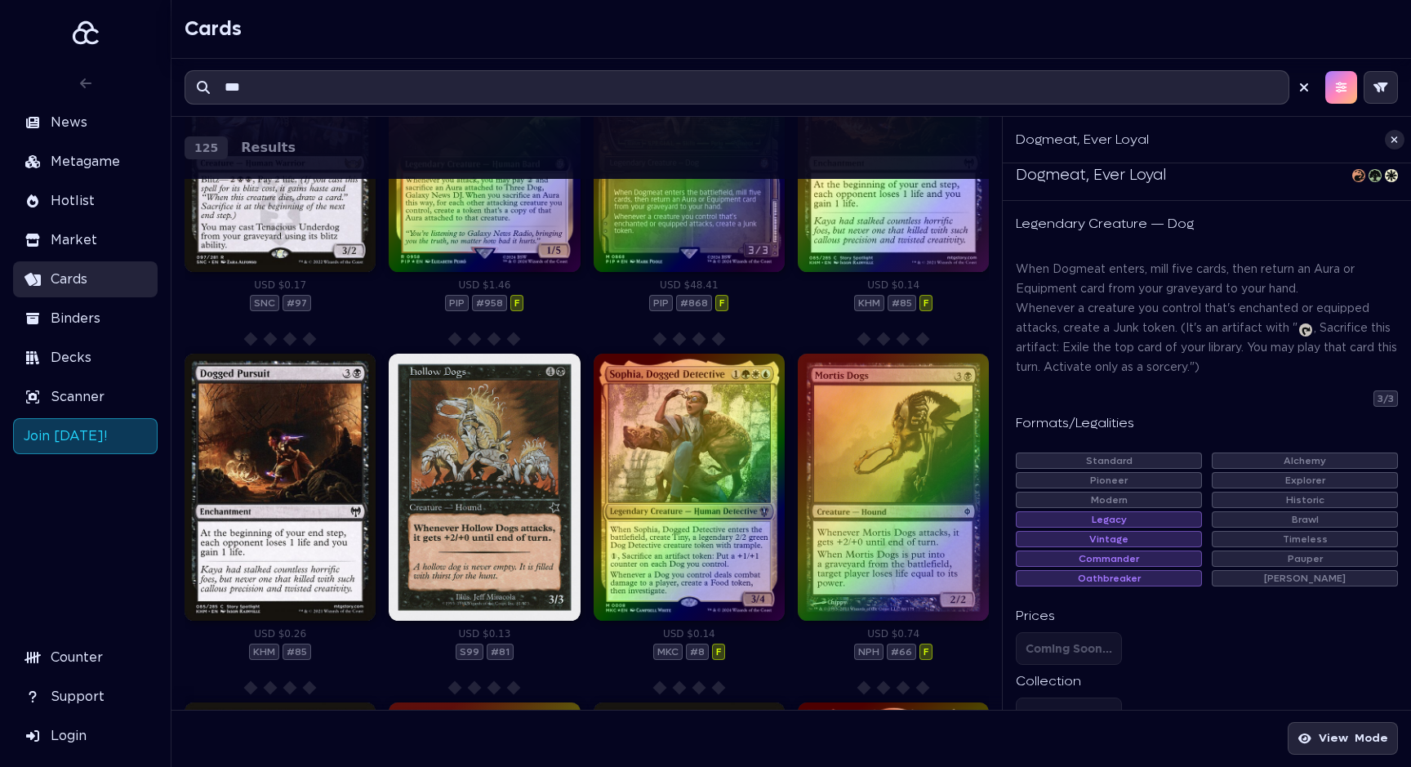
scroll to position [478, 0]
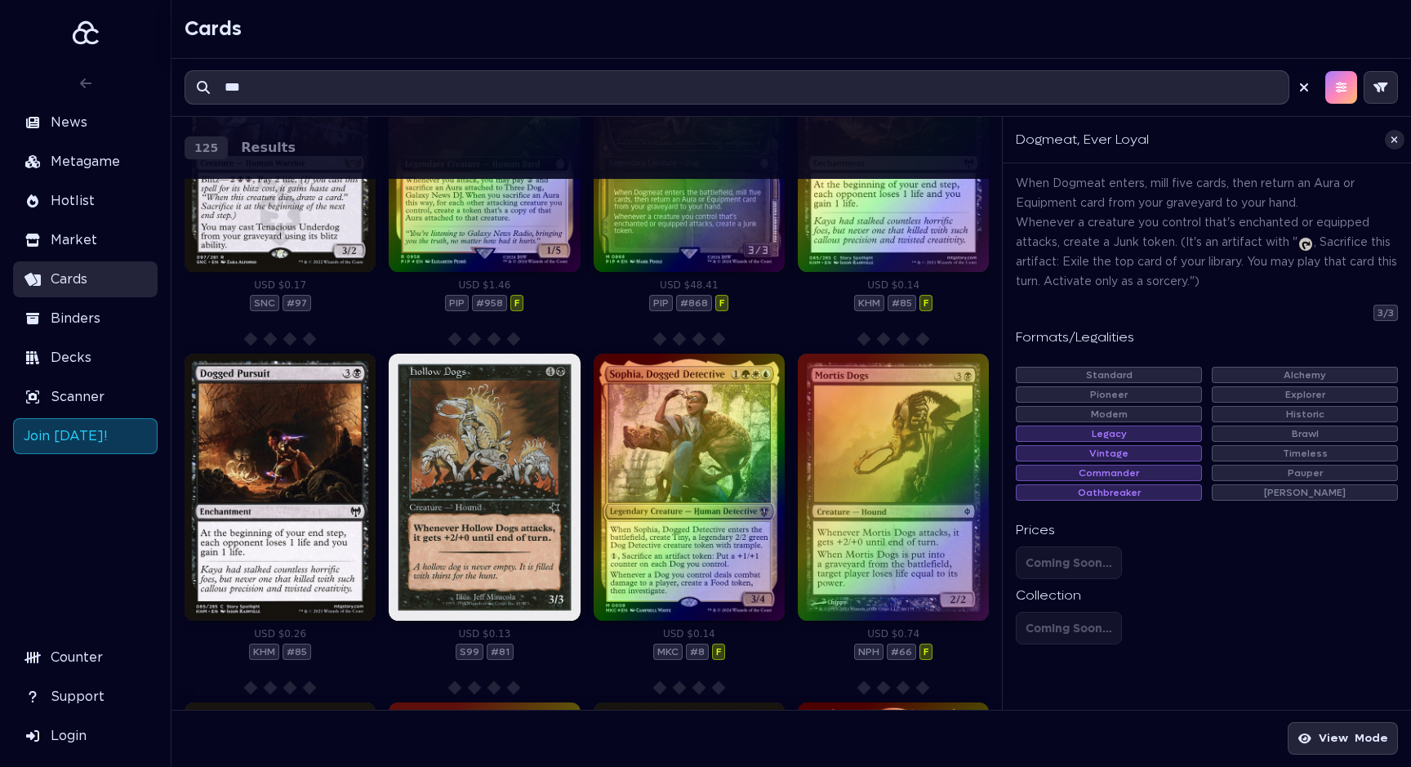
click at [0, 0] on span "NOT LEGAL" at bounding box center [0, 0] width 0 height 0
click at [1260, 401] on span "Explorer NOT LEGAL" at bounding box center [1305, 394] width 186 height 16
click at [1277, 376] on span "Alchemy NOT LEGAL" at bounding box center [1305, 375] width 186 height 16
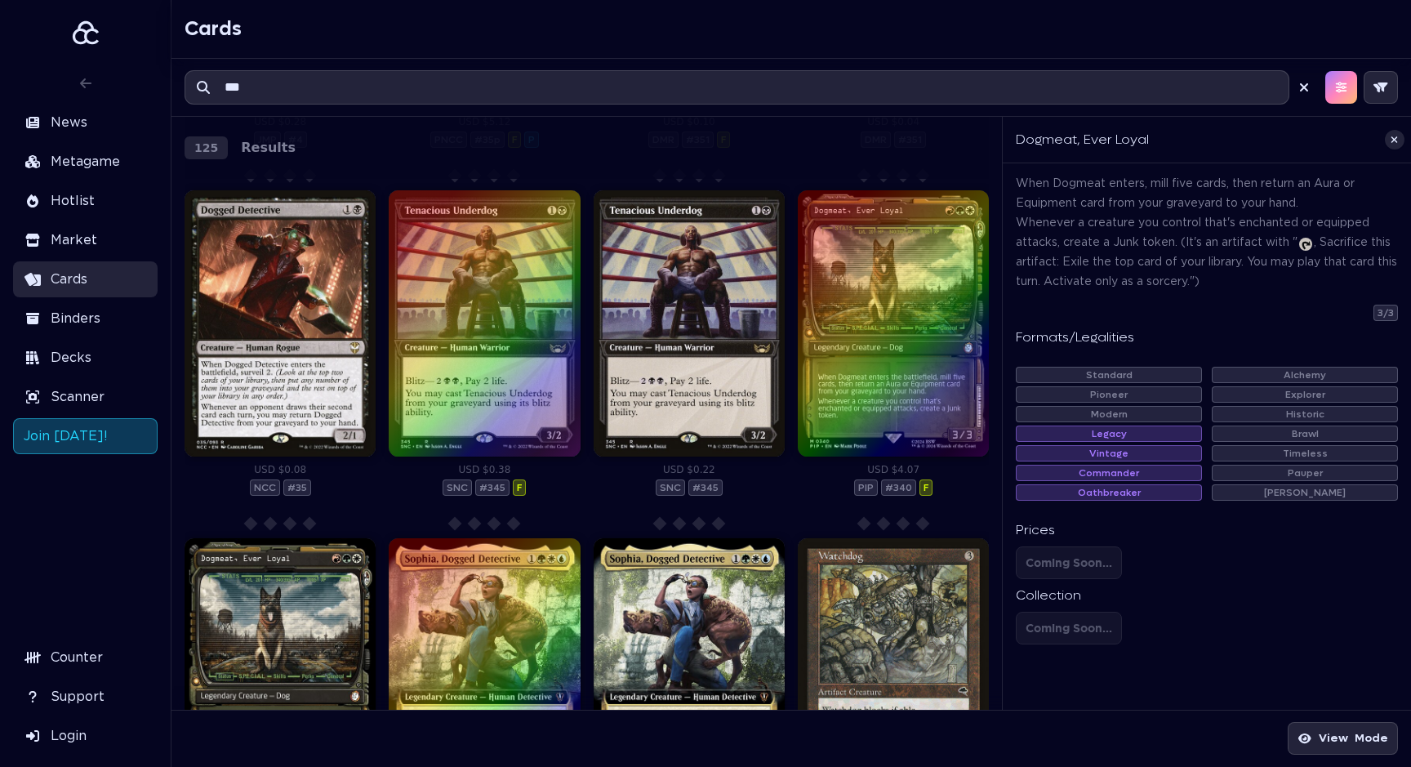
scroll to position [4018, 0]
